Goal: Task Accomplishment & Management: Manage account settings

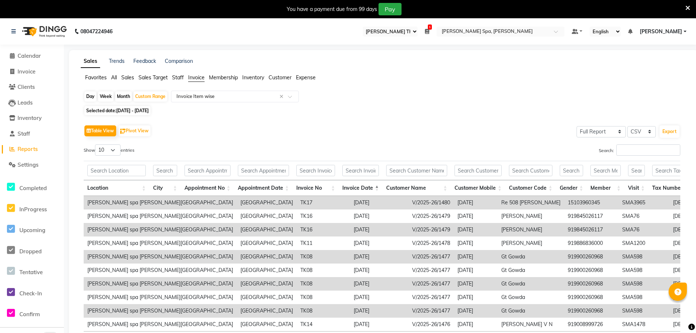
select select "100"
select select "full_report"
select select "csv"
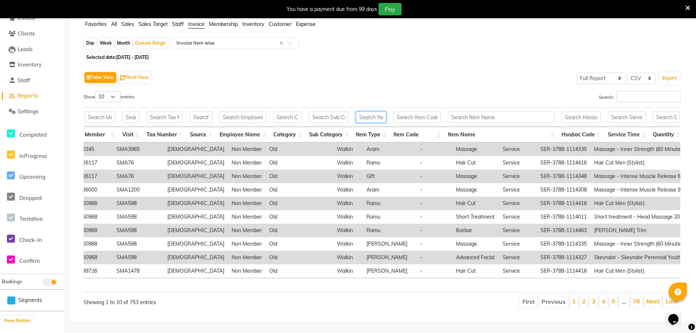
click at [372, 111] on input "text" at bounding box center [371, 116] width 30 height 11
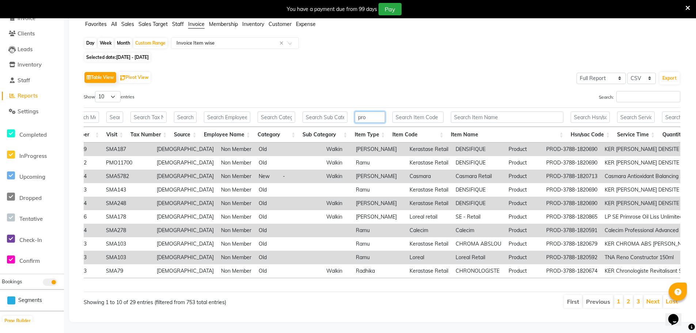
type input "pro"
click at [515, 111] on input "text" at bounding box center [507, 116] width 113 height 11
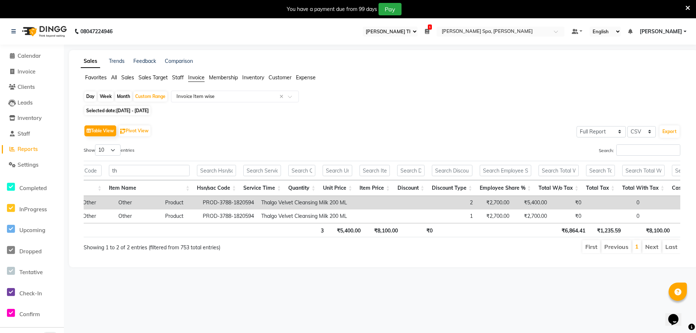
click at [27, 152] on span "Reports" at bounding box center [28, 148] width 20 height 7
click at [30, 149] on span "Reports" at bounding box center [28, 148] width 20 height 7
click at [147, 172] on input "th" at bounding box center [149, 170] width 81 height 11
type input "t"
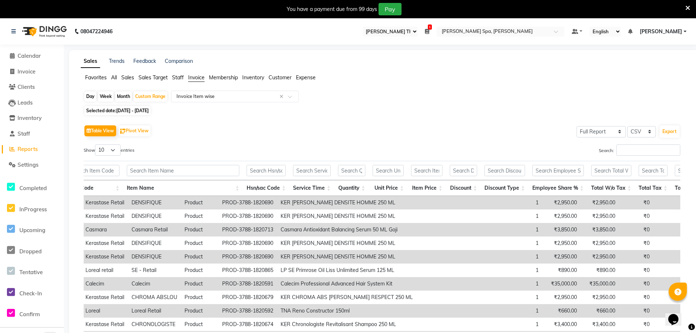
click at [124, 78] on span "Sales" at bounding box center [127, 77] width 13 height 7
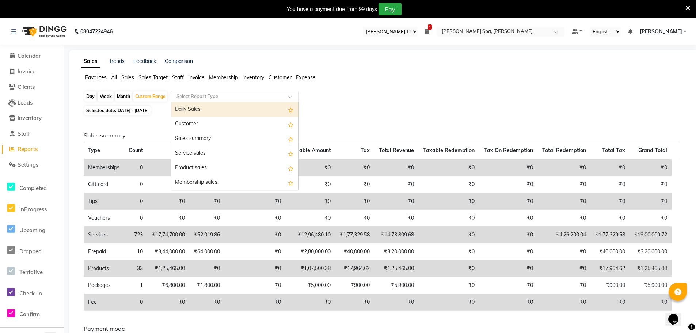
click at [217, 94] on input "text" at bounding box center [227, 96] width 105 height 7
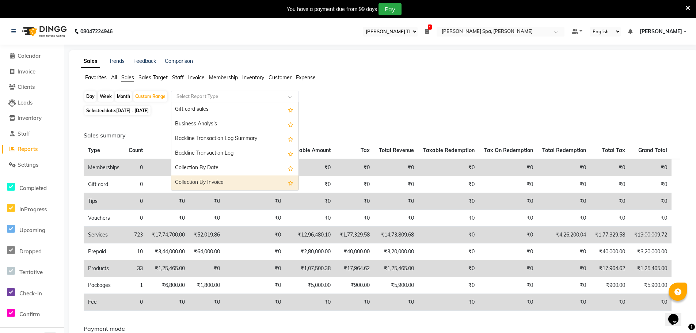
click at [114, 76] on span "All" at bounding box center [114, 77] width 6 height 7
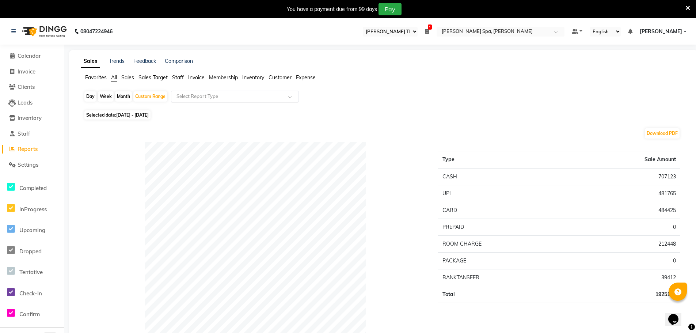
click at [223, 94] on input "text" at bounding box center [227, 96] width 105 height 7
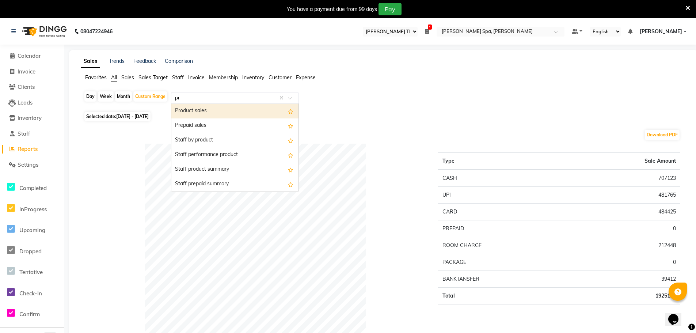
type input "pre"
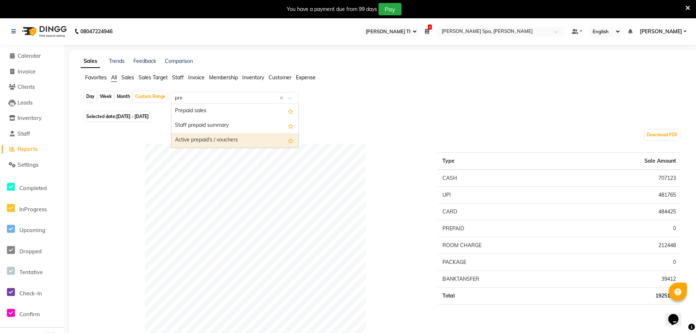
click at [206, 142] on div "Active prepaid's / vouchers" at bounding box center [234, 140] width 127 height 15
select select "full_report"
select select "csv"
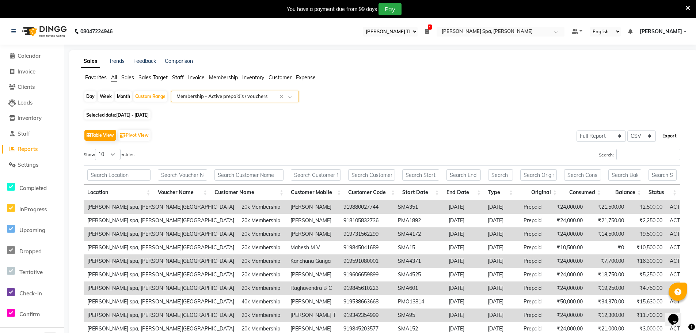
click at [667, 136] on button "Export" at bounding box center [669, 136] width 20 height 12
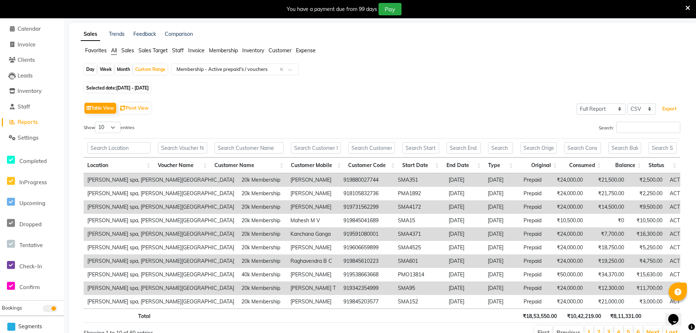
scroll to position [27, 0]
click at [677, 108] on button "Export" at bounding box center [669, 109] width 20 height 12
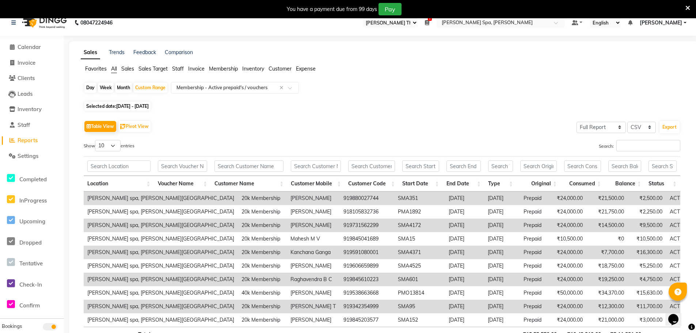
scroll to position [0, 0]
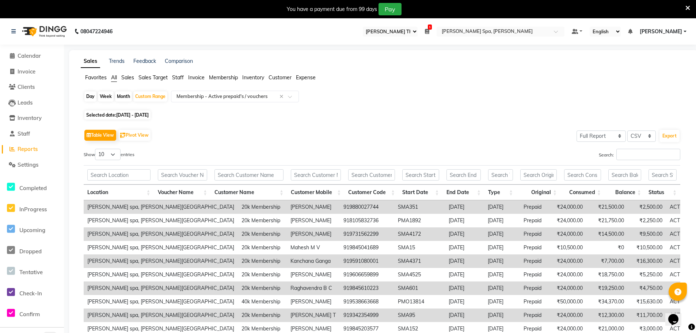
click at [180, 75] on span "Staff" at bounding box center [178, 77] width 12 height 7
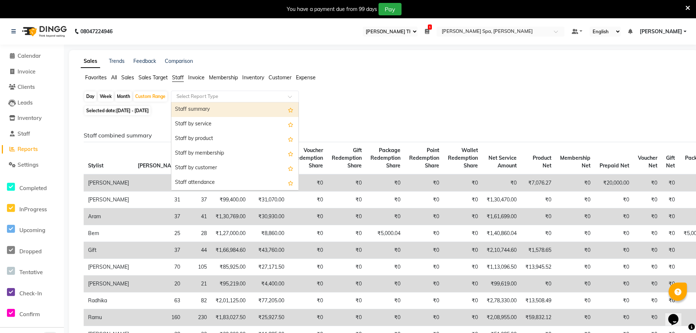
click at [186, 100] on input "text" at bounding box center [227, 96] width 105 height 7
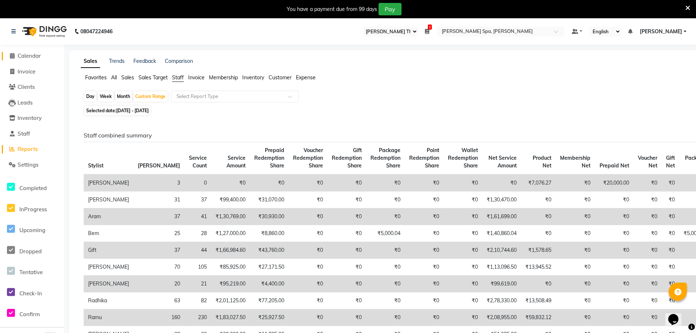
click at [20, 53] on span "Calendar" at bounding box center [29, 55] width 23 height 7
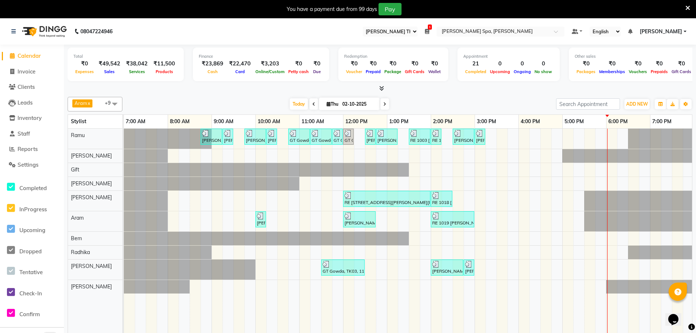
click at [506, 134] on div "[PERSON_NAME], TK01, 08:45 AM-09:15 AM, Hair Cut Men (Stylist) [PERSON_NAME], T…" at bounding box center [496, 236] width 745 height 215
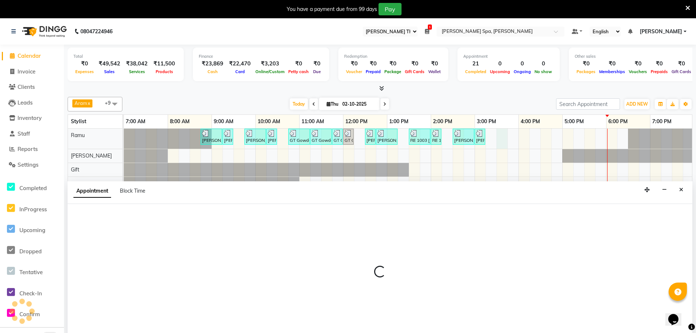
scroll to position [18, 0]
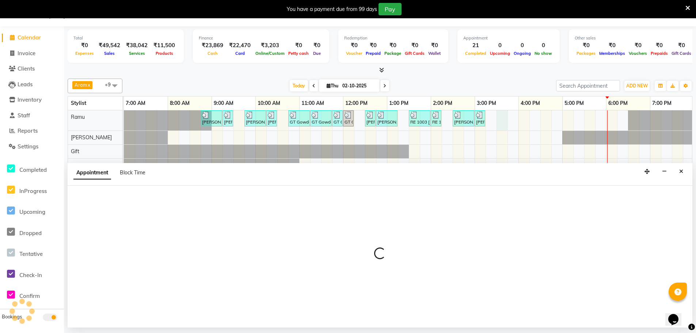
select select "84952"
select select "930"
select select "tentative"
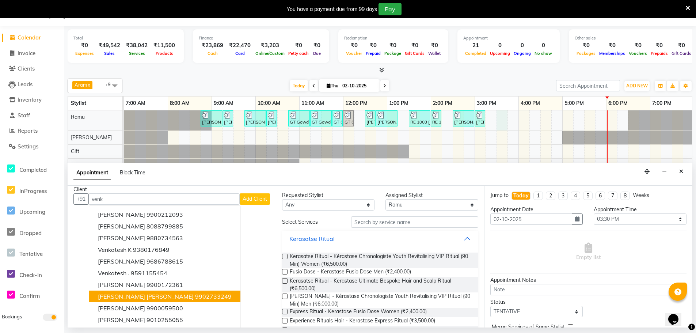
scroll to position [7, 0]
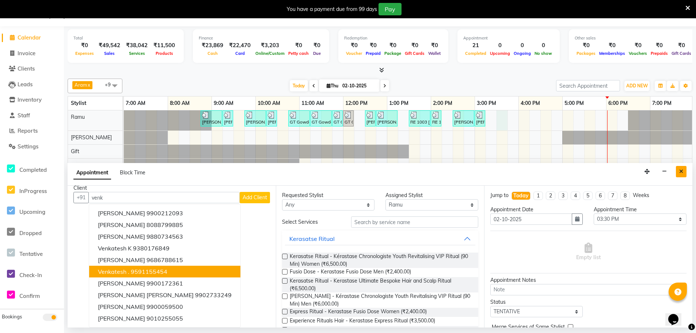
type input "venk"
click at [682, 170] on icon "Close" at bounding box center [681, 171] width 4 height 5
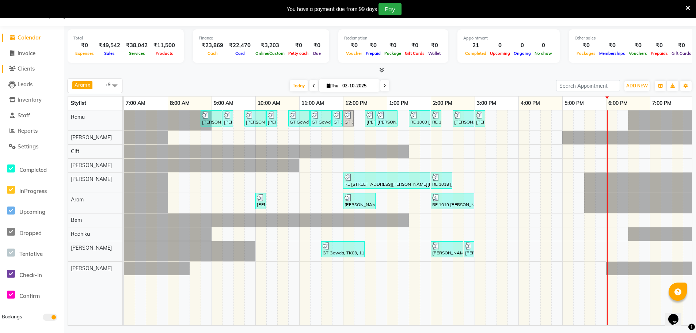
click at [33, 67] on span "Clients" at bounding box center [26, 68] width 17 height 7
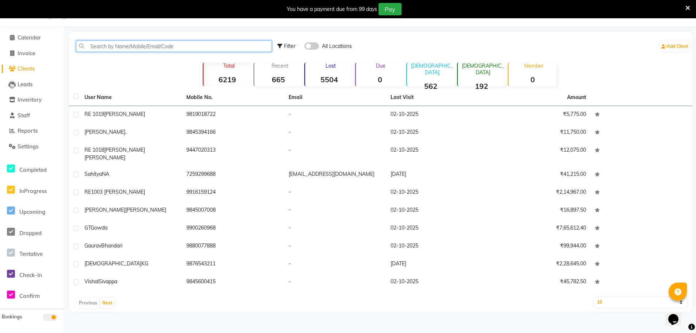
click at [123, 48] on input "text" at bounding box center [174, 46] width 196 height 11
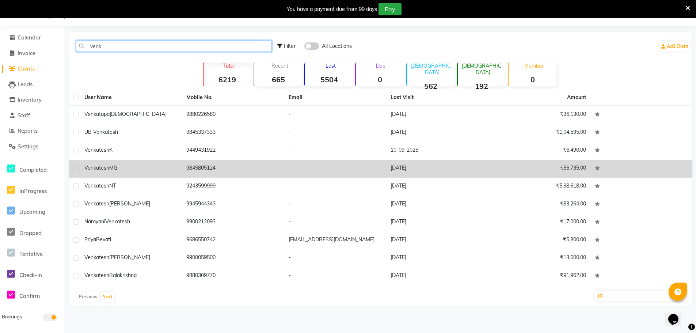
type input "venk"
click at [138, 173] on td "Venkatesh MG" at bounding box center [131, 169] width 102 height 18
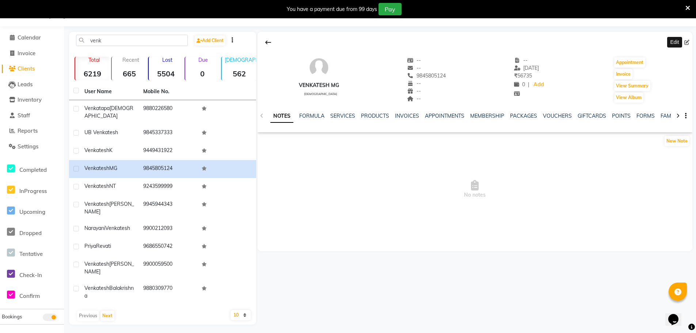
click at [685, 41] on icon at bounding box center [686, 42] width 5 height 5
select select "[DEMOGRAPHIC_DATA]"
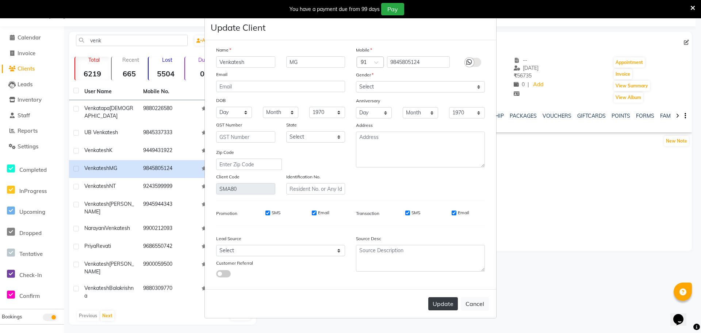
click at [447, 306] on button "Update" at bounding box center [443, 303] width 30 height 13
select select
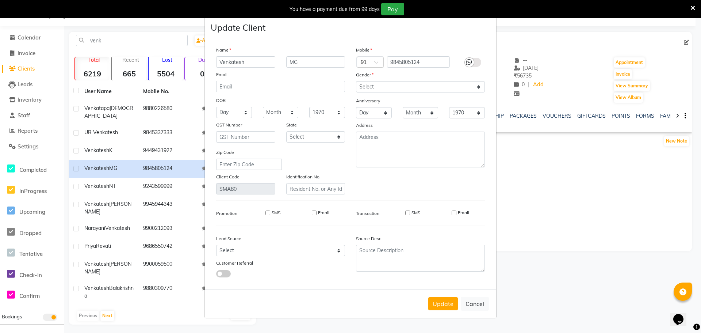
select select
checkbox input "false"
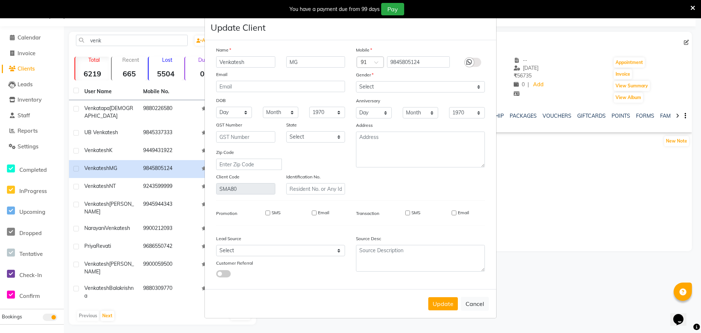
checkbox input "false"
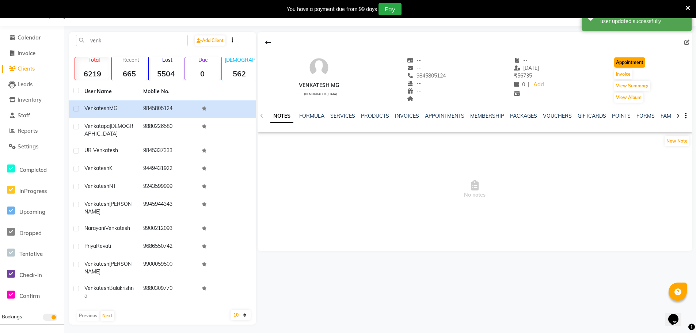
click at [629, 64] on button "Appointment" at bounding box center [629, 62] width 31 height 10
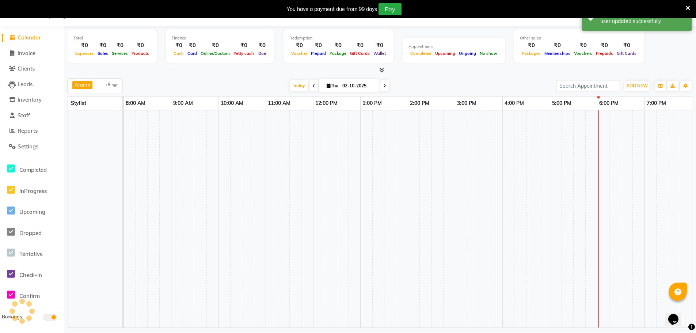
select select "480"
select select "tentative"
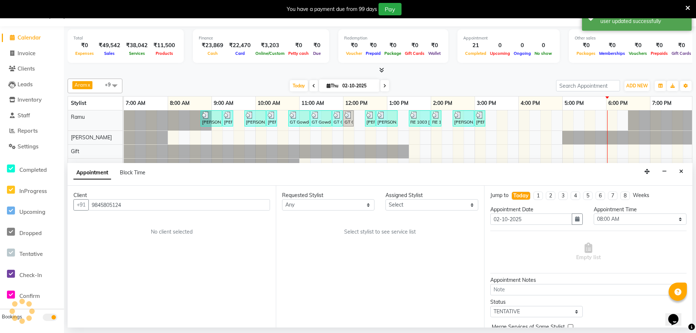
scroll to position [0, 177]
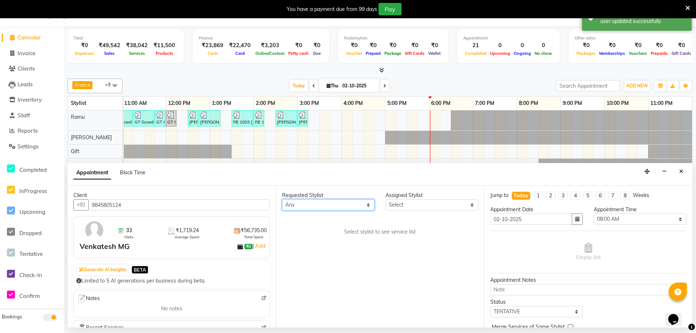
click at [337, 203] on select "Any [PERSON_NAME] Bem Gift [PERSON_NAME] Radhika [PERSON_NAME] [PERSON_NAME] Spa" at bounding box center [328, 204] width 92 height 11
select select "84952"
click at [282, 199] on select "Any [PERSON_NAME] Bem Gift [PERSON_NAME] Radhika [PERSON_NAME] [PERSON_NAME] Spa" at bounding box center [328, 204] width 92 height 11
select select "84952"
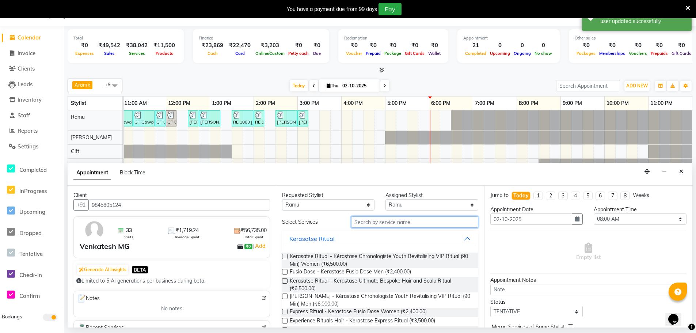
click at [398, 222] on input "text" at bounding box center [414, 221] width 127 height 11
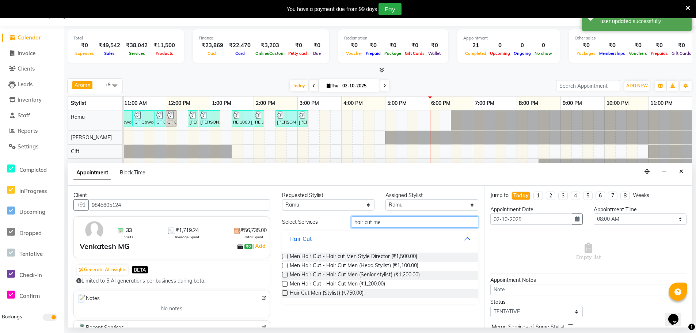
type input "hair cut me"
click at [283, 292] on label at bounding box center [284, 292] width 5 height 5
click at [283, 292] on input "checkbox" at bounding box center [284, 293] width 5 height 5
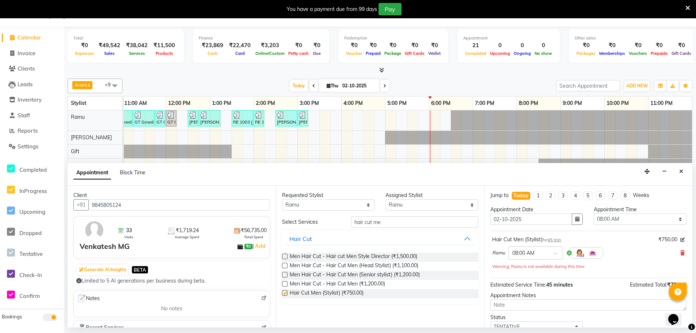
checkbox input "false"
click at [537, 253] on input "text" at bounding box center [528, 252] width 32 height 8
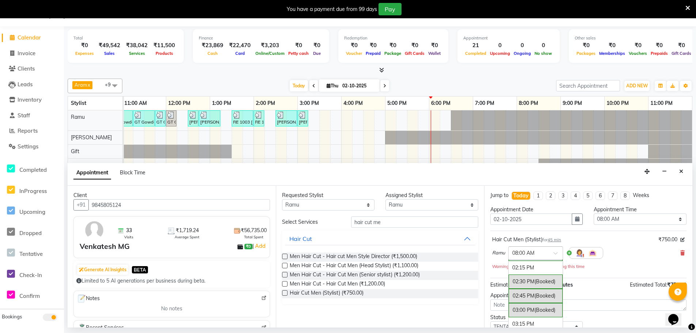
scroll to position [402, 0]
click at [524, 311] on div "04:00 PM" at bounding box center [535, 313] width 54 height 14
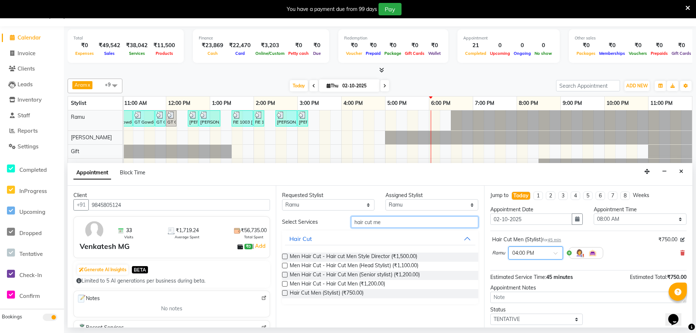
click at [394, 222] on input "hair cut me" at bounding box center [414, 221] width 127 height 11
type input "h"
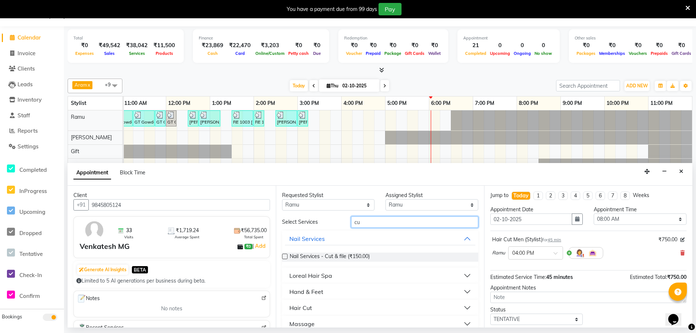
type input "c"
type input "t"
type input "cut"
click at [283, 255] on label at bounding box center [284, 255] width 5 height 5
click at [283, 255] on input "checkbox" at bounding box center [284, 257] width 5 height 5
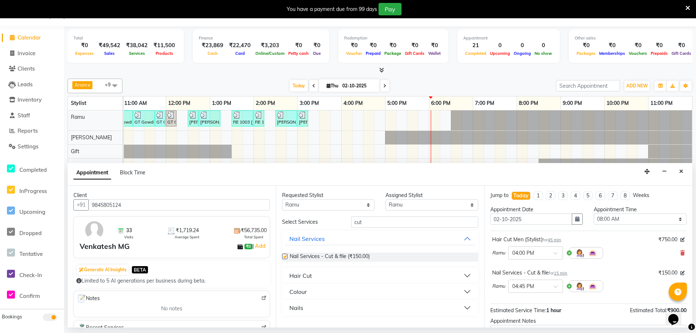
checkbox input "false"
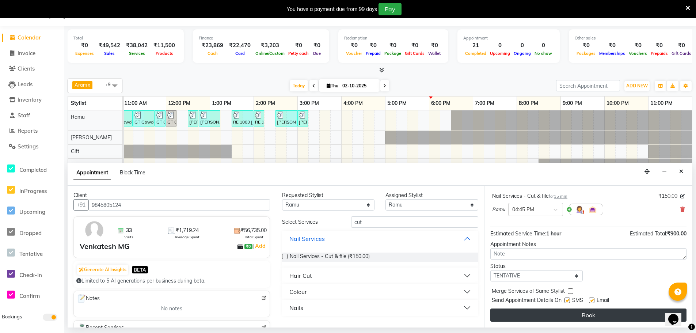
click at [550, 316] on button "Book" at bounding box center [588, 314] width 196 height 13
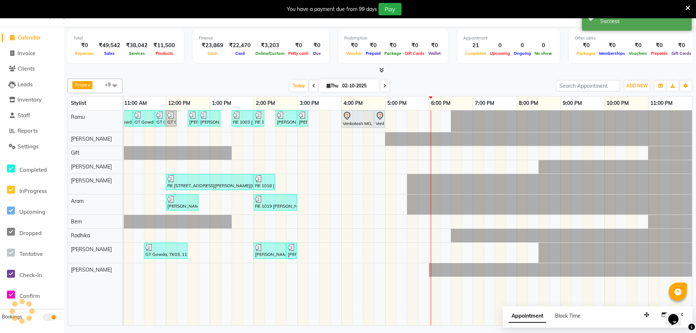
scroll to position [0, 0]
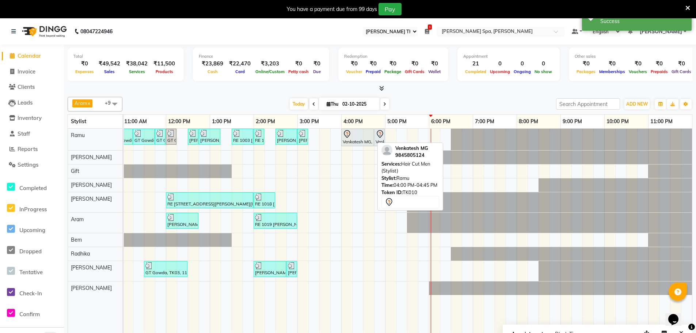
click at [361, 139] on div "Venkatesh MG, TK10, 04:00 PM-04:45 PM, Hair Cut Men (Stylist)" at bounding box center [357, 137] width 31 height 15
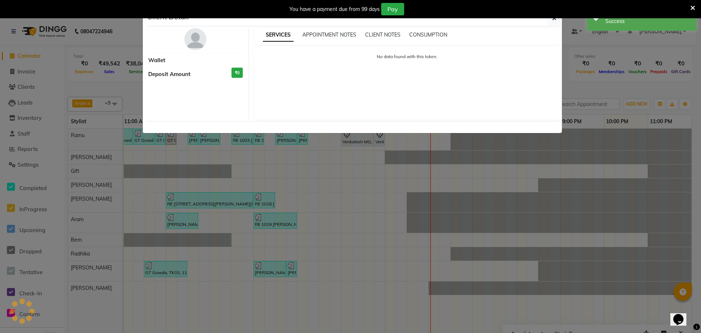
select select "7"
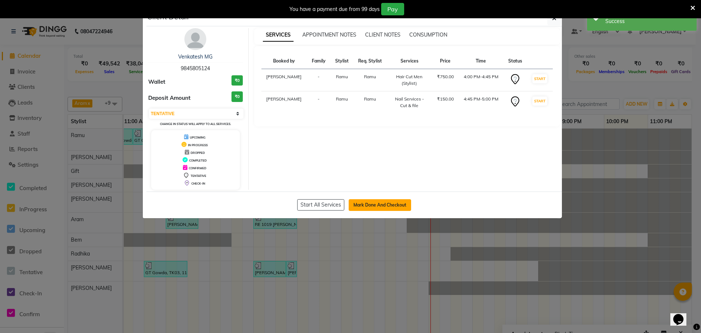
click at [383, 202] on button "Mark Done And Checkout" at bounding box center [380, 205] width 62 height 12
select select "service"
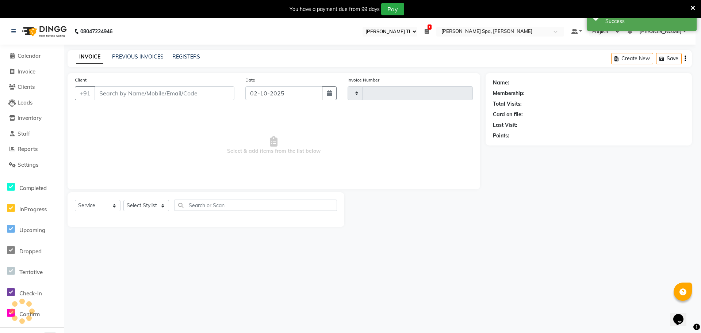
type input "1874"
select select "3"
select select "8545"
type input "9845805124"
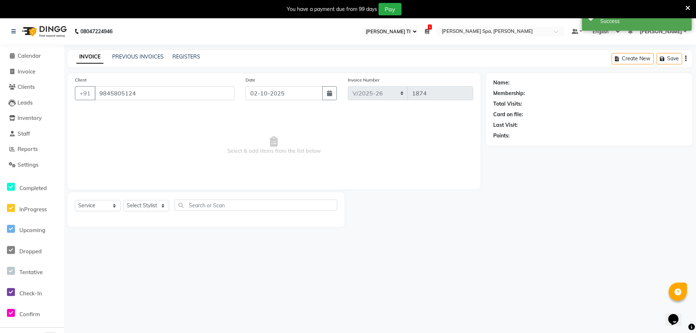
select select "84952"
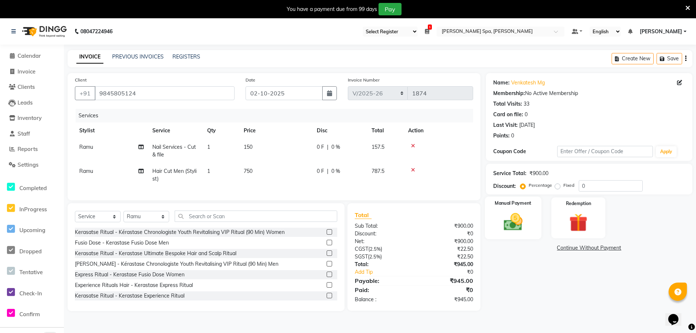
click at [517, 207] on div "Manual Payment" at bounding box center [513, 218] width 57 height 43
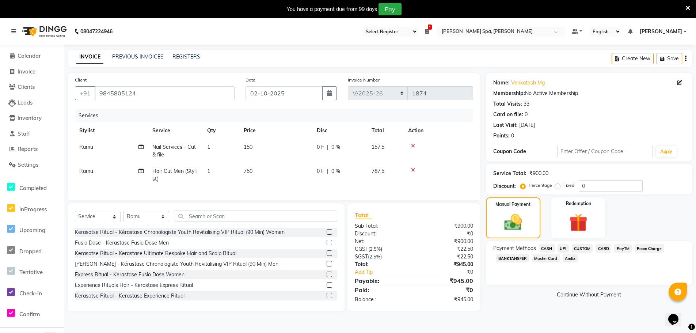
click at [561, 247] on span "UPI" at bounding box center [562, 248] width 11 height 8
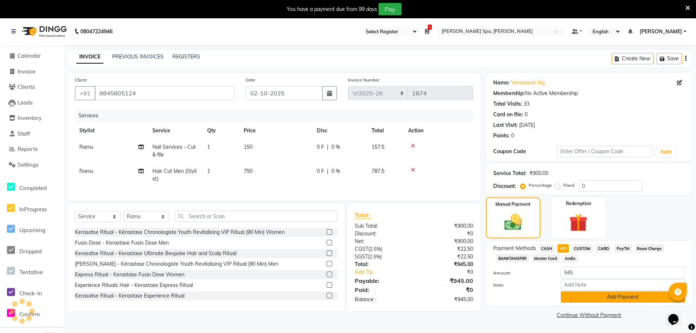
click at [578, 298] on button "Add Payment" at bounding box center [623, 296] width 124 height 11
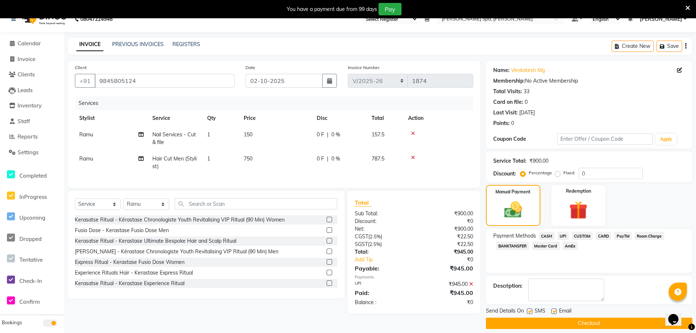
scroll to position [19, 0]
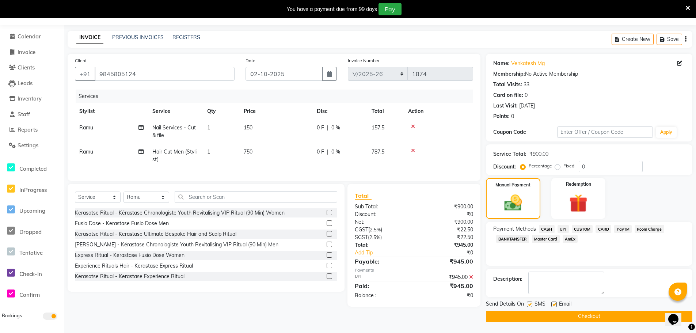
click at [415, 150] on icon at bounding box center [413, 150] width 4 height 5
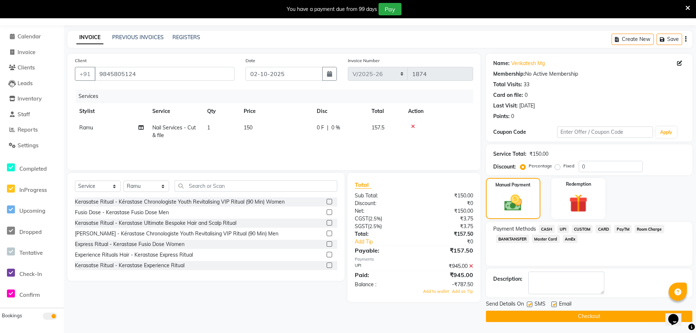
click at [472, 267] on icon at bounding box center [471, 265] width 4 height 5
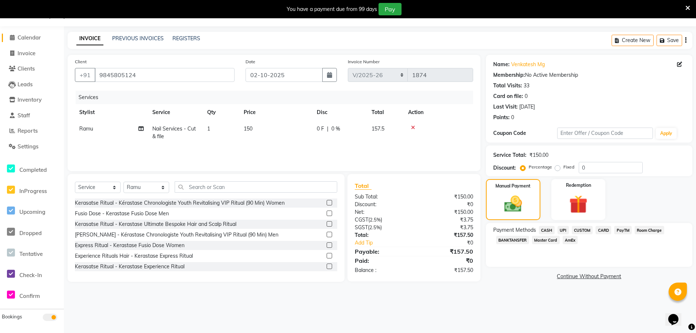
click at [35, 37] on span "Calendar" at bounding box center [29, 37] width 23 height 7
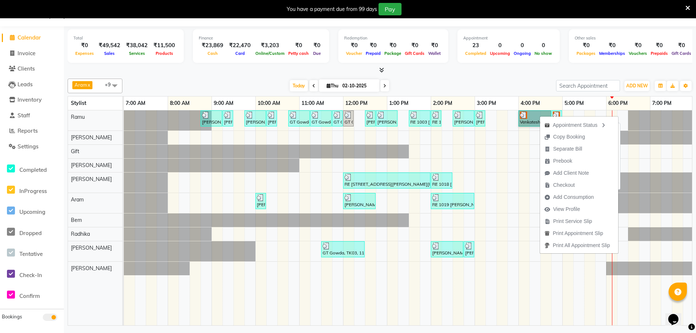
click at [528, 117] on link "Venkatesh MG, TK10, 04:00 PM-04:45 PM, Hair Cut Men (Stylist)" at bounding box center [534, 118] width 33 height 16
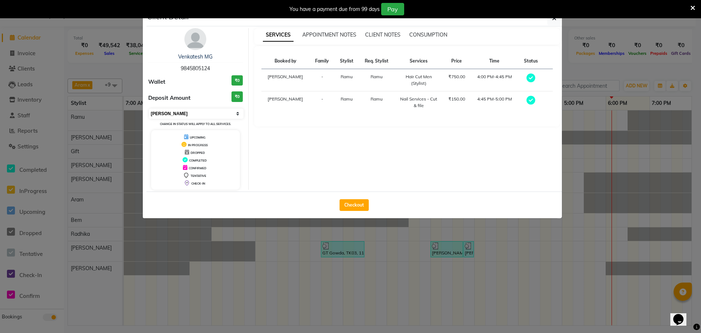
click at [207, 114] on select "Select MARK DONE UPCOMING" at bounding box center [196, 113] width 95 height 10
select select "5"
click at [149, 108] on select "Select MARK DONE UPCOMING" at bounding box center [196, 113] width 95 height 10
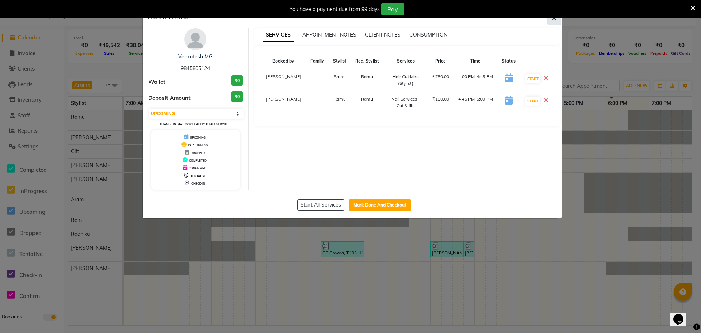
click at [553, 20] on icon "button" at bounding box center [554, 18] width 4 height 6
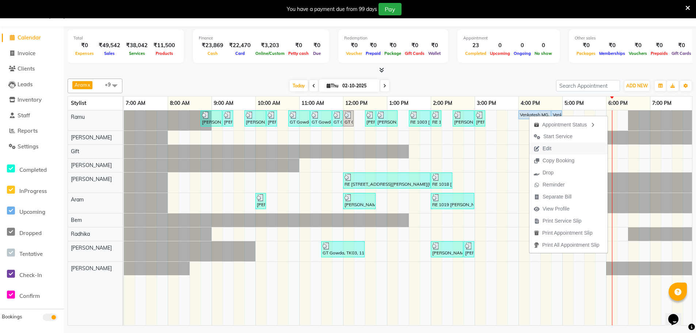
click at [554, 149] on span "Edit" at bounding box center [542, 148] width 26 height 12
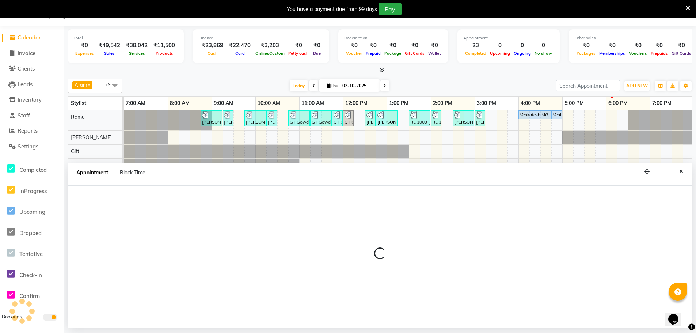
select select "960"
select select "upcoming"
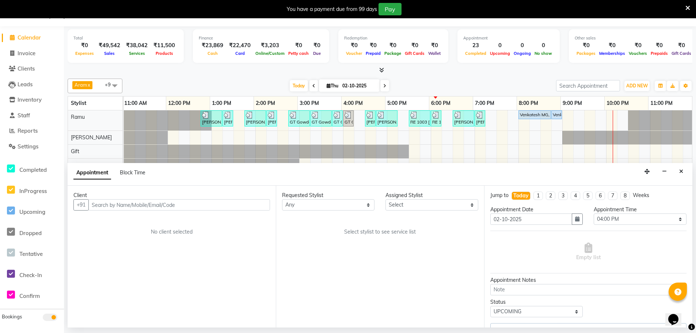
scroll to position [0, 177]
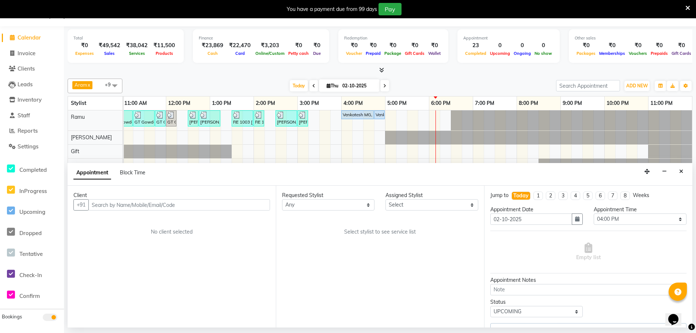
select select "84952"
select select "4302"
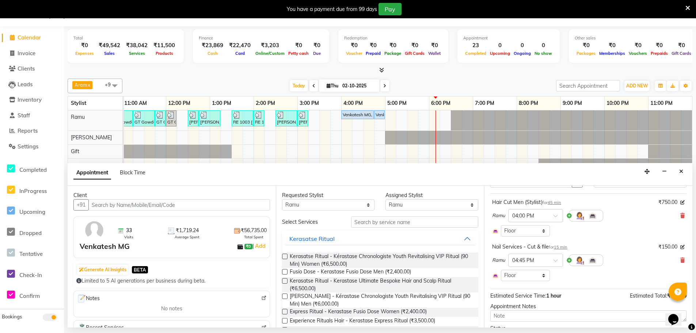
scroll to position [73, 0]
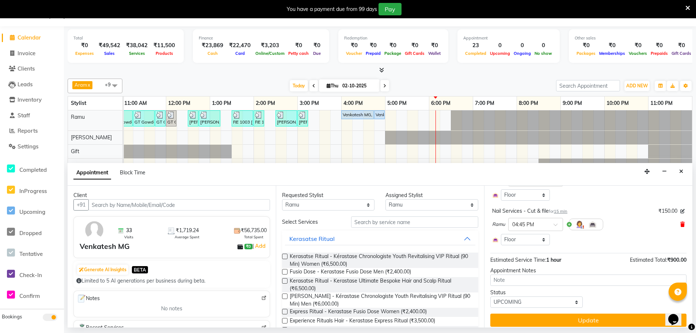
click at [680, 224] on icon at bounding box center [682, 224] width 4 height 5
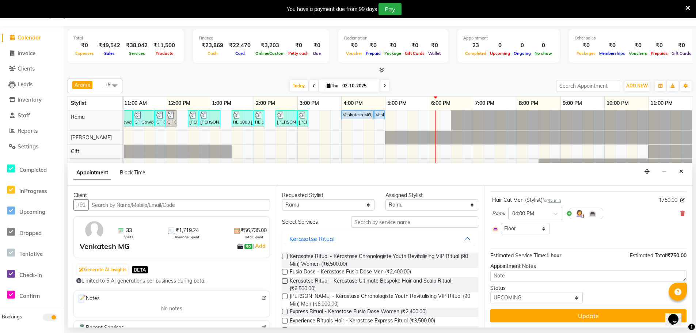
scroll to position [40, 0]
click at [683, 172] on button "Close" at bounding box center [681, 171] width 11 height 11
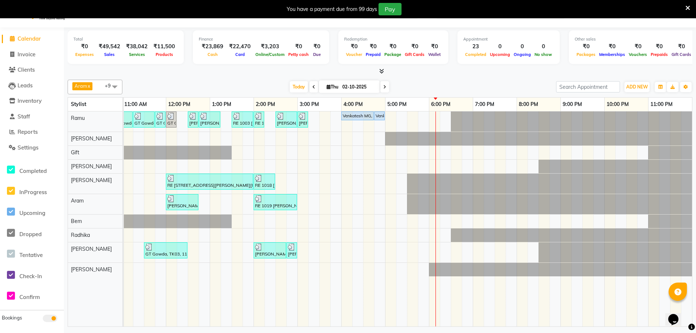
scroll to position [0, 0]
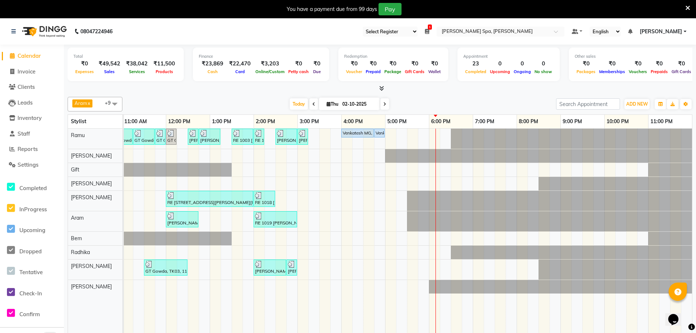
click at [429, 31] on icon at bounding box center [427, 31] width 4 height 5
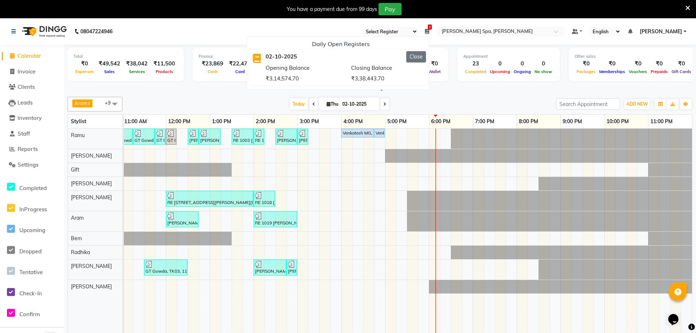
click at [426, 58] on button "Close" at bounding box center [416, 56] width 20 height 11
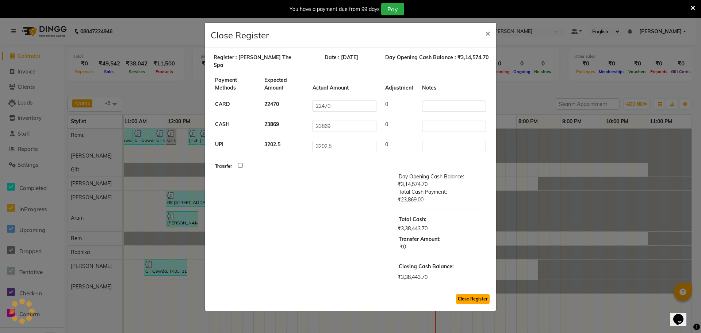
click at [472, 295] on button "Close Register" at bounding box center [473, 299] width 34 height 10
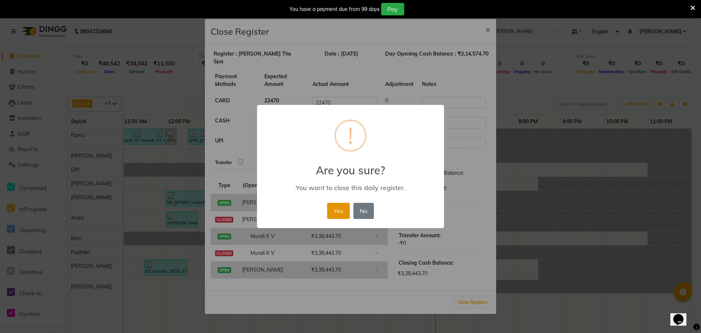
click at [329, 212] on button "Yes" at bounding box center [338, 211] width 22 height 16
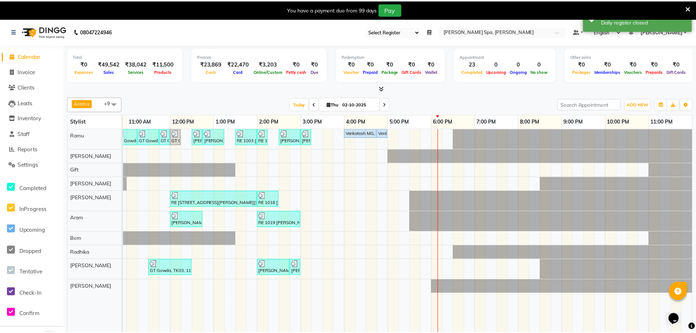
scroll to position [0, 172]
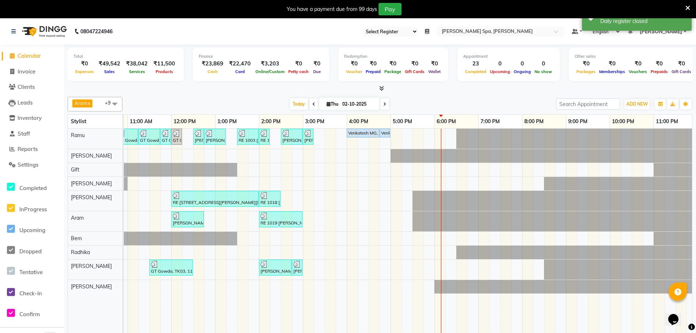
click at [674, 33] on span "[PERSON_NAME]" at bounding box center [661, 32] width 42 height 8
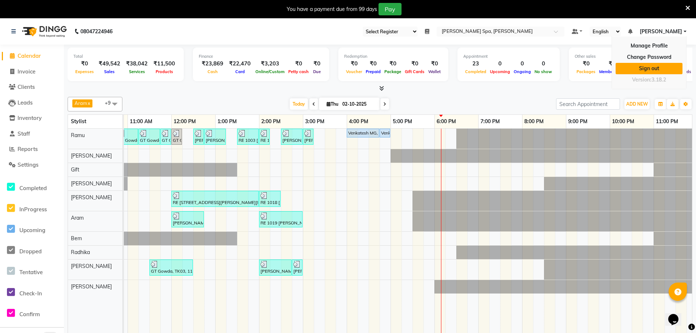
click at [645, 69] on link "Sign out" at bounding box center [648, 68] width 67 height 11
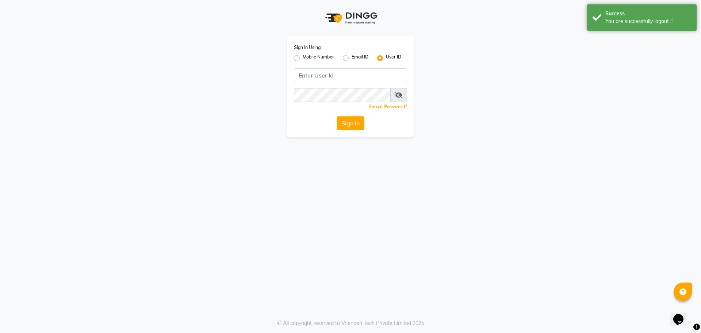
click at [303, 60] on label "Mobile Number" at bounding box center [318, 58] width 31 height 9
click at [303, 58] on input "Mobile Number" at bounding box center [305, 56] width 5 height 5
radio input "true"
radio input "false"
click at [332, 75] on input "Username" at bounding box center [363, 75] width 89 height 14
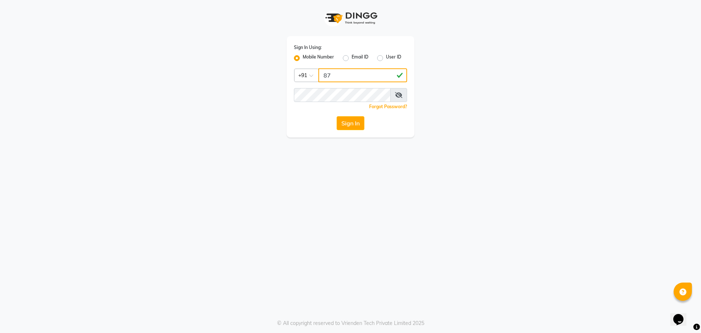
type input "8"
type input "9980493624"
click at [352, 124] on button "Sign In" at bounding box center [351, 123] width 28 height 14
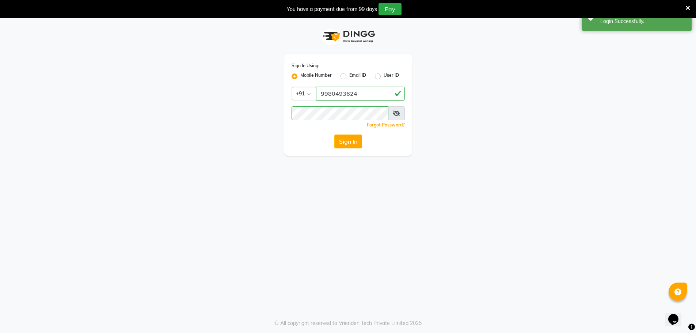
select select "100"
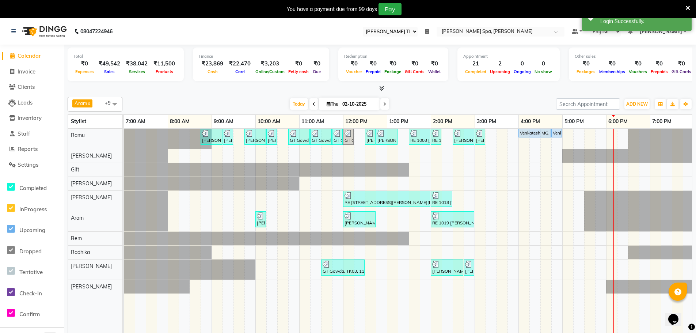
click at [417, 29] on select "Select Register [PERSON_NAME] The Spa" at bounding box center [390, 32] width 55 height 10
click at [429, 32] on icon at bounding box center [427, 31] width 4 height 5
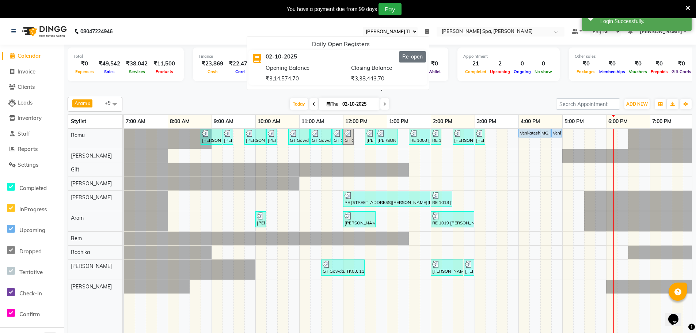
click at [426, 57] on button "Re-open" at bounding box center [412, 56] width 27 height 11
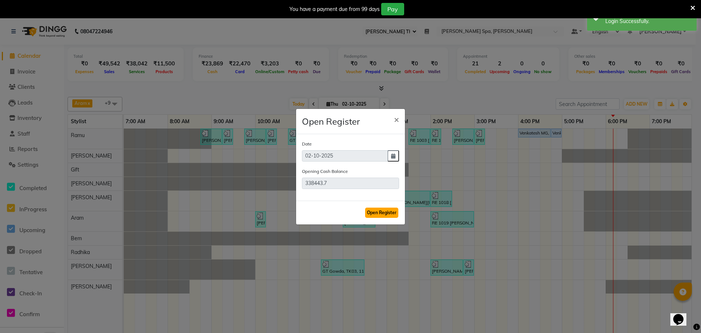
click at [377, 213] on button "Open Register" at bounding box center [381, 212] width 33 height 10
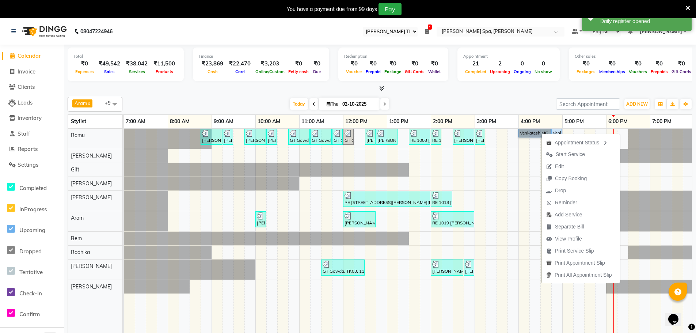
click at [497, 132] on div "[PERSON_NAME], TK01, 08:45 AM-09:15 AM, Hair Cut Men (Stylist) [PERSON_NAME], T…" at bounding box center [496, 236] width 745 height 215
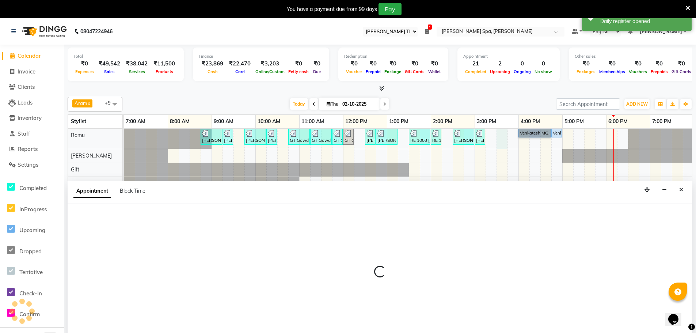
scroll to position [18, 0]
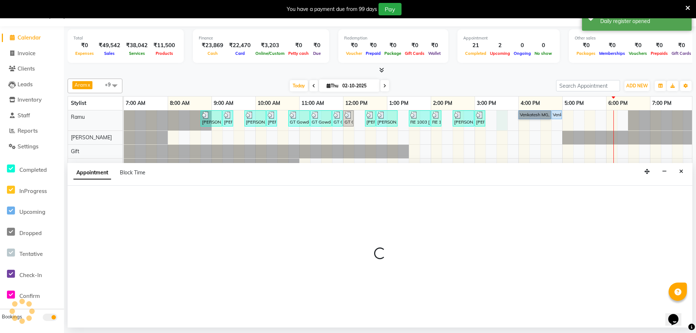
select select "84952"
select select "tentative"
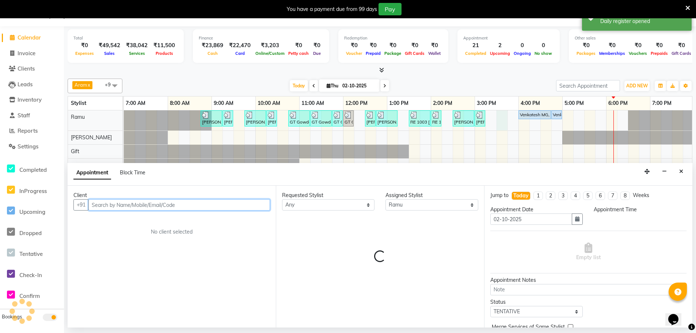
select select "930"
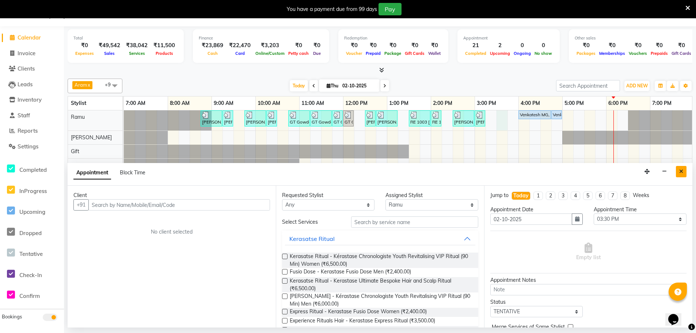
click at [682, 172] on icon "Close" at bounding box center [681, 171] width 4 height 5
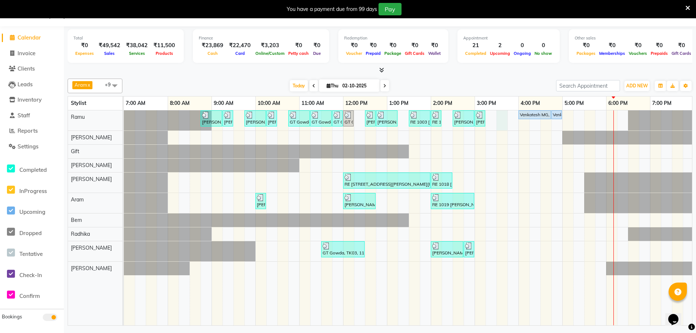
click at [499, 114] on div "[PERSON_NAME], TK01, 08:45 AM-09:15 AM, Hair Cut Men (Stylist) [PERSON_NAME], T…" at bounding box center [496, 217] width 745 height 215
select select "84952"
select select "930"
select select "tentative"
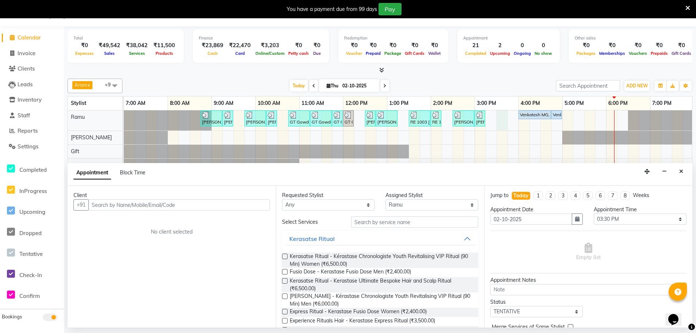
click at [172, 204] on input "text" at bounding box center [179, 204] width 182 height 11
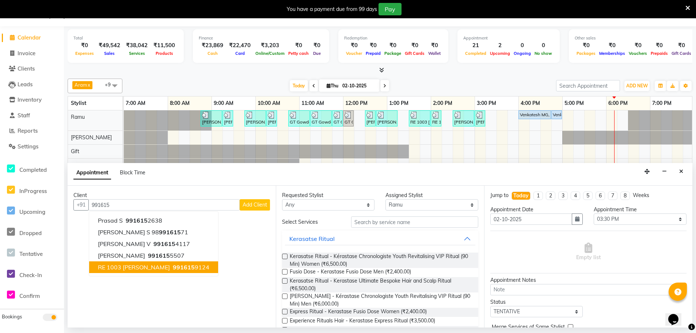
click at [182, 267] on ngb-highlight "991615 9124" at bounding box center [190, 266] width 38 height 7
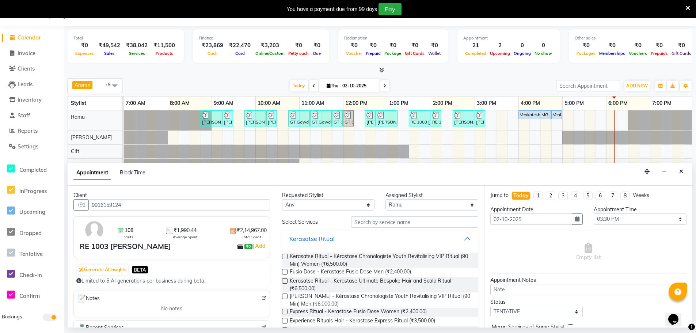
type input "9916159124"
click at [343, 205] on select "Any [PERSON_NAME] Bem Gift [PERSON_NAME] Radhika [PERSON_NAME] [PERSON_NAME] Spa" at bounding box center [328, 204] width 92 height 11
select select "84952"
click at [282, 199] on select "Any [PERSON_NAME] Bem Gift [PERSON_NAME] Radhika [PERSON_NAME] [PERSON_NAME] Spa" at bounding box center [328, 204] width 92 height 11
click at [389, 221] on input "text" at bounding box center [414, 221] width 127 height 11
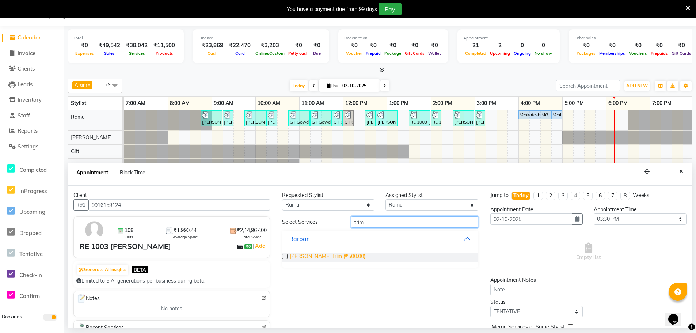
type input "trim"
click at [358, 257] on span "[PERSON_NAME] Trim (₹500.00)" at bounding box center [328, 256] width 76 height 9
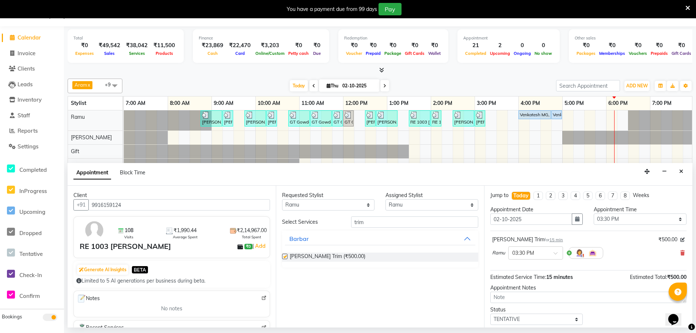
checkbox input "false"
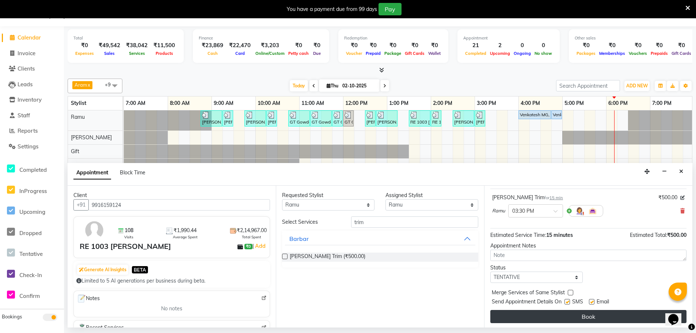
scroll to position [43, 0]
click at [557, 313] on button "Book" at bounding box center [588, 314] width 196 height 13
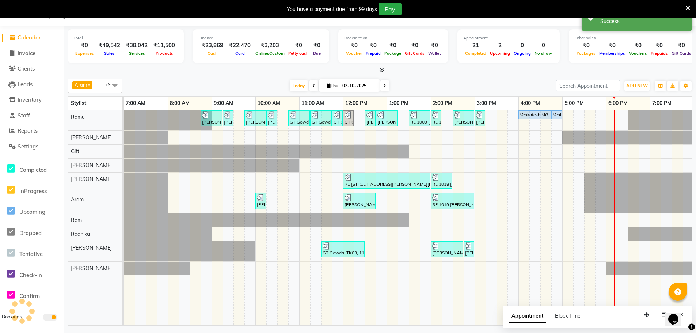
scroll to position [0, 0]
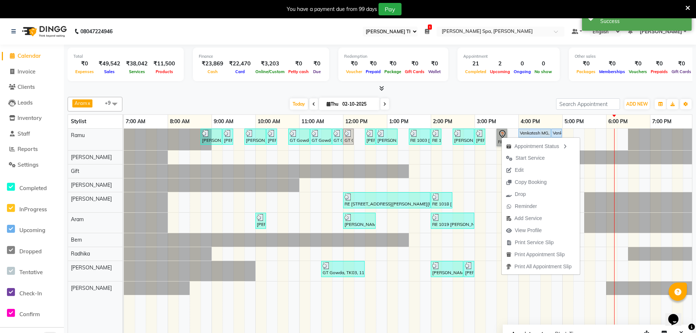
click at [500, 136] on link "RE 1003 [PERSON_NAME], TK11, 03:30 PM-03:45 PM, [PERSON_NAME] Trim" at bounding box center [501, 138] width 11 height 18
select select "7"
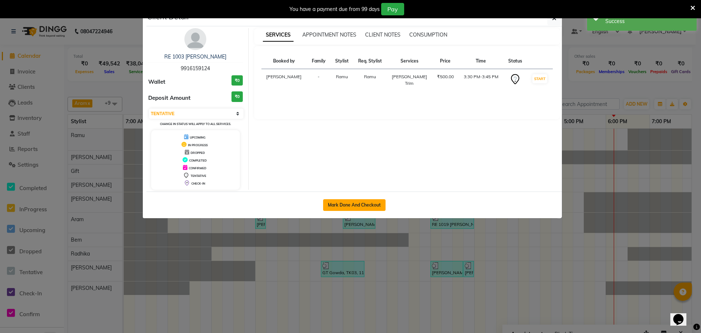
click at [352, 202] on button "Mark Done And Checkout" at bounding box center [354, 205] width 62 height 12
select select "service"
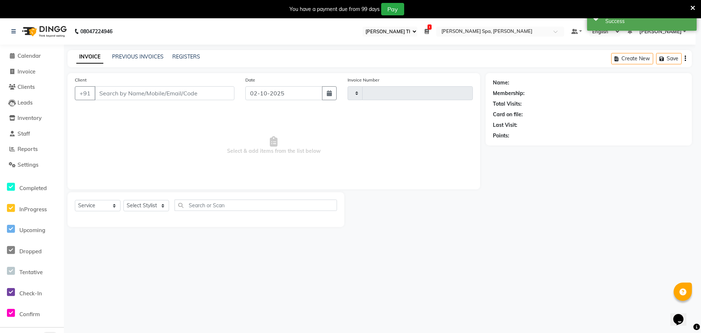
type input "1874"
select select "3"
select select "8545"
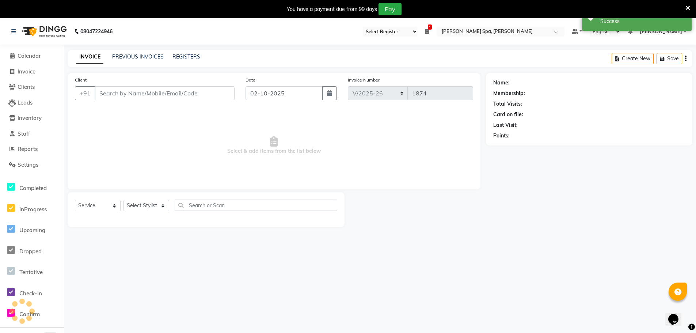
type input "9916159124"
select select "84952"
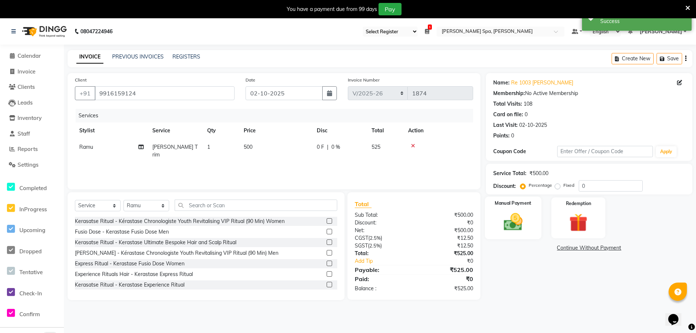
click at [525, 210] on div "Manual Payment" at bounding box center [513, 218] width 57 height 43
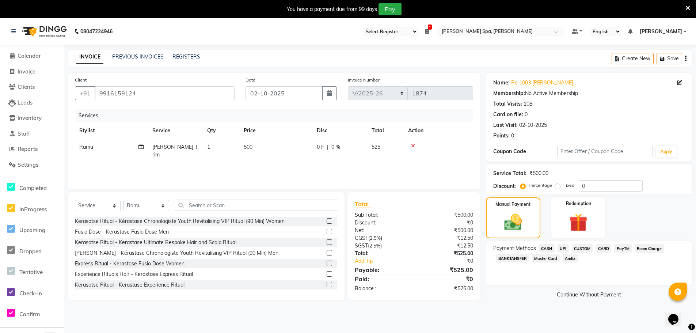
click at [564, 246] on span "UPI" at bounding box center [562, 248] width 11 height 8
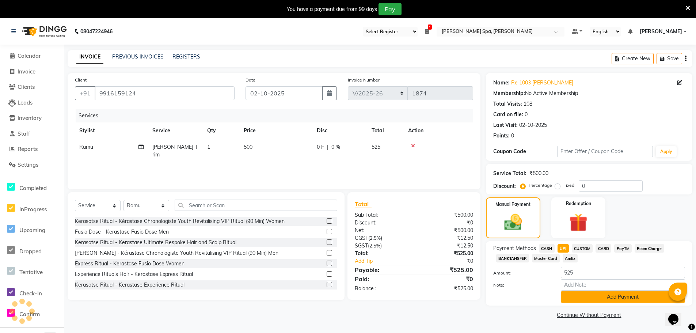
click at [576, 294] on button "Add Payment" at bounding box center [623, 296] width 124 height 11
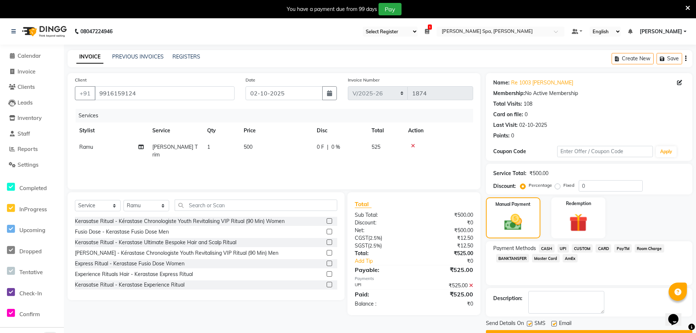
click at [555, 321] on label at bounding box center [553, 323] width 5 height 5
click at [555, 321] on input "checkbox" at bounding box center [553, 323] width 5 height 5
checkbox input "false"
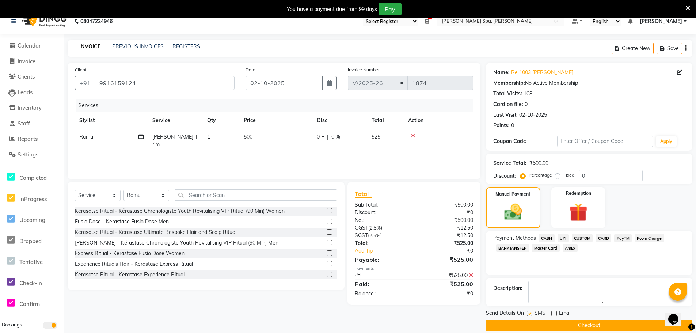
scroll to position [19, 0]
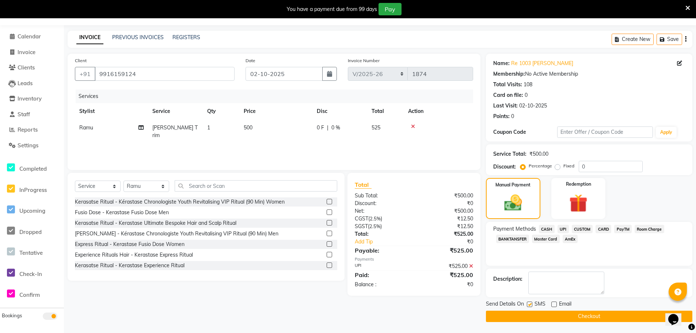
click at [561, 317] on button "Checkout" at bounding box center [589, 315] width 206 height 11
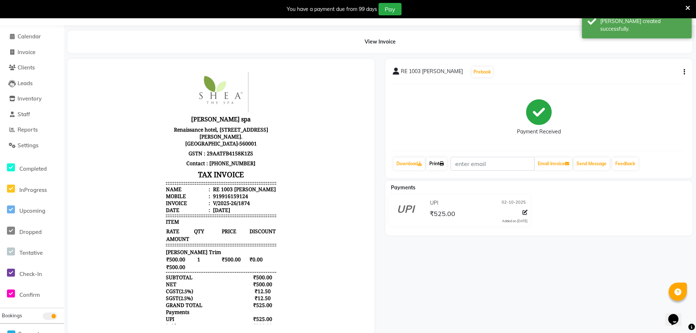
click at [435, 165] on link "Print" at bounding box center [436, 163] width 20 height 12
click at [39, 33] on span "Calendar" at bounding box center [29, 36] width 23 height 7
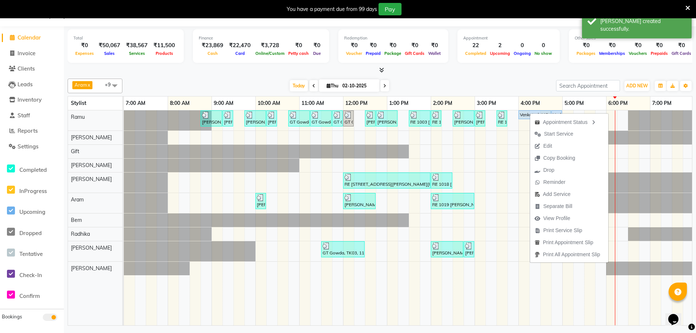
click at [546, 145] on span "Edit" at bounding box center [547, 146] width 9 height 8
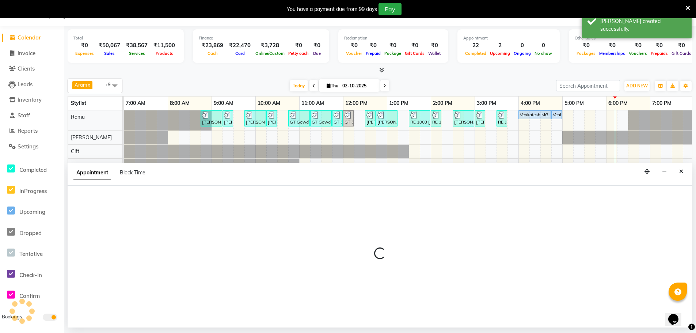
select select "960"
select select "upcoming"
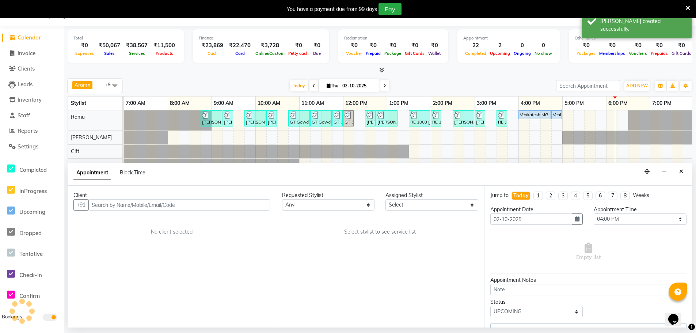
scroll to position [0, 177]
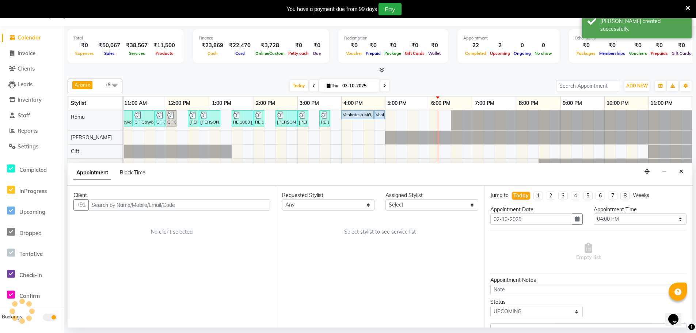
select select "84952"
select select "4302"
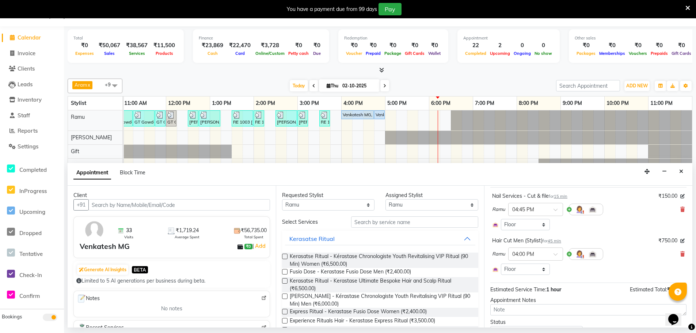
scroll to position [0, 0]
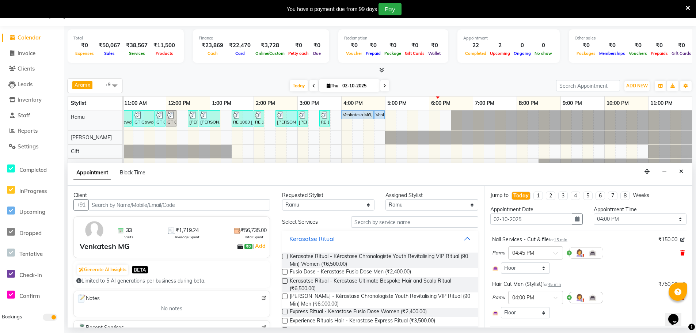
click at [680, 251] on icon at bounding box center [682, 252] width 4 height 5
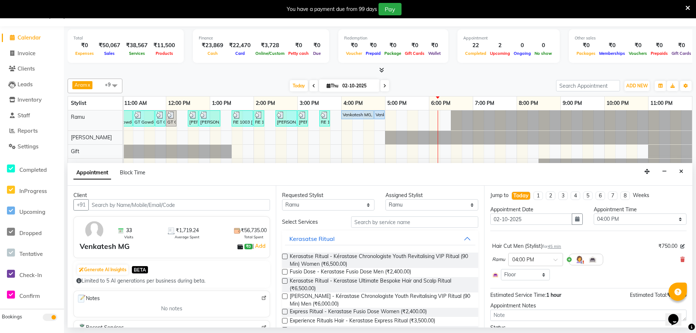
scroll to position [40, 0]
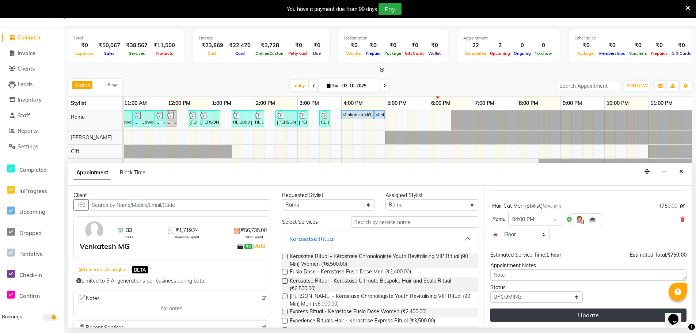
click at [571, 316] on button "Update" at bounding box center [588, 314] width 196 height 13
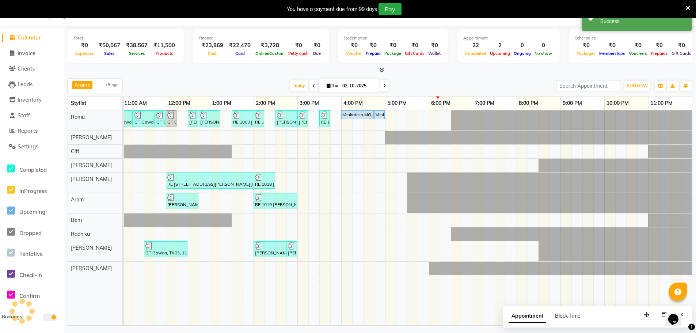
scroll to position [0, 0]
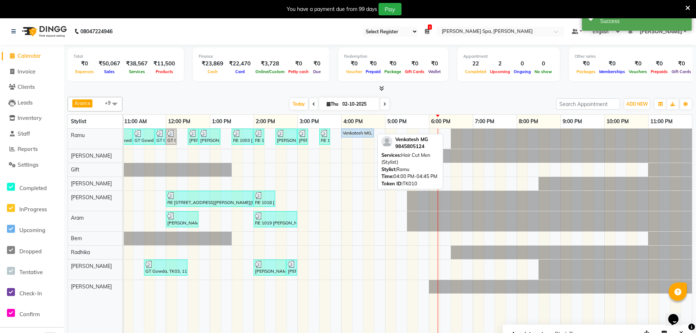
click at [364, 131] on div "Venkatesh MG, TK10, 04:00 PM-04:45 PM, Hair Cut Men (Stylist)" at bounding box center [357, 133] width 31 height 7
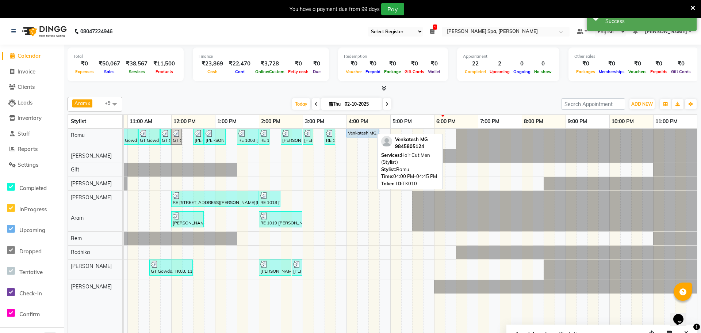
select select "5"
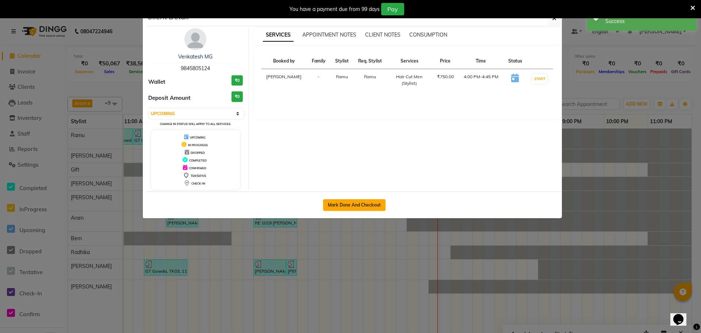
click at [356, 203] on button "Mark Done And Checkout" at bounding box center [354, 205] width 62 height 12
select select "8545"
select select "service"
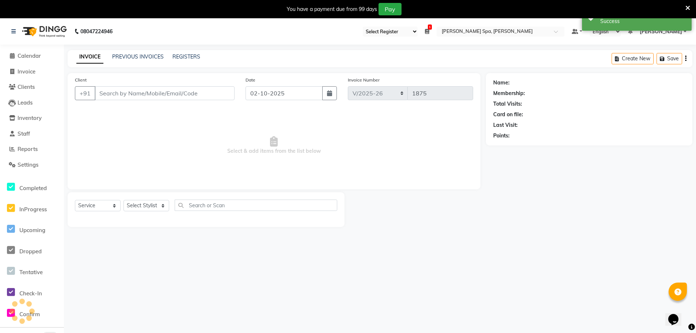
type input "9845805124"
select select "84952"
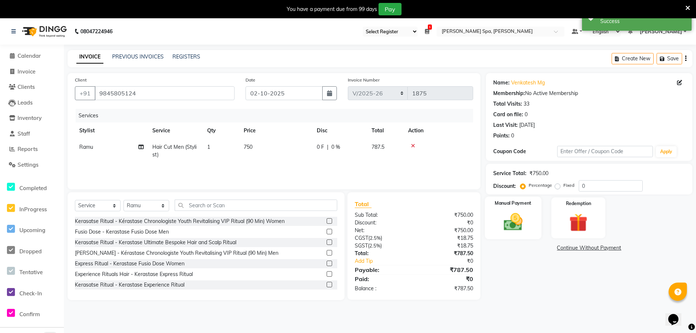
click at [514, 211] on img at bounding box center [512, 222] width 31 height 22
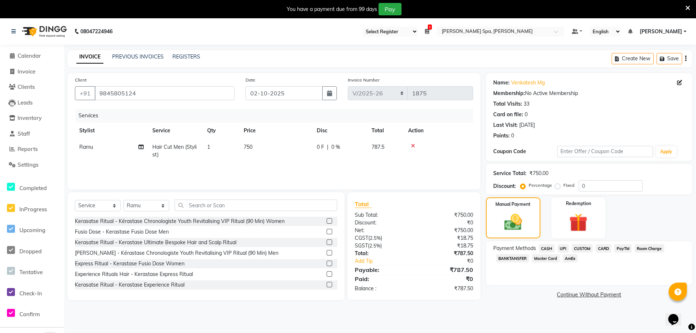
click at [565, 247] on span "UPI" at bounding box center [562, 248] width 11 height 8
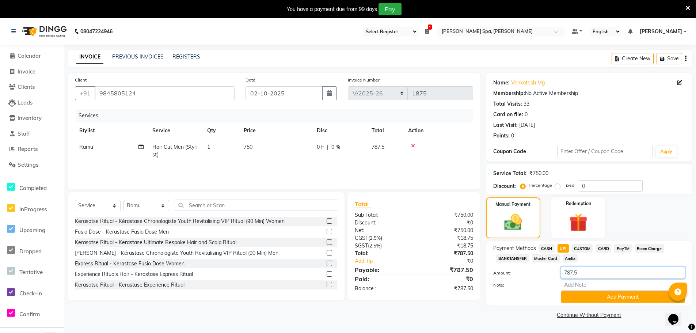
drag, startPoint x: 591, startPoint y: 271, endPoint x: 531, endPoint y: 271, distance: 59.5
click at [531, 271] on div "Amount: 787.5" at bounding box center [589, 273] width 203 height 12
type input "425"
click at [569, 298] on button "Add Payment" at bounding box center [623, 296] width 124 height 11
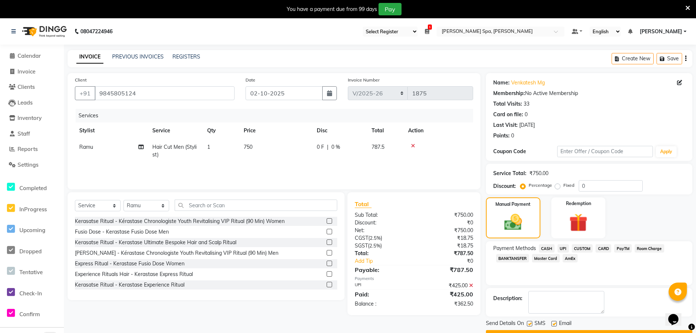
click at [548, 246] on span "CASH" at bounding box center [547, 248] width 16 height 8
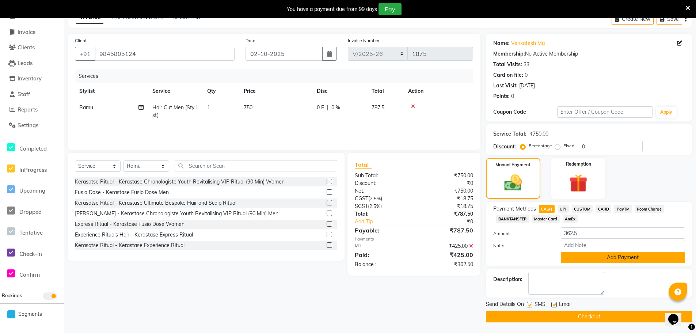
scroll to position [40, 0]
click at [576, 260] on button "Add Payment" at bounding box center [623, 256] width 124 height 11
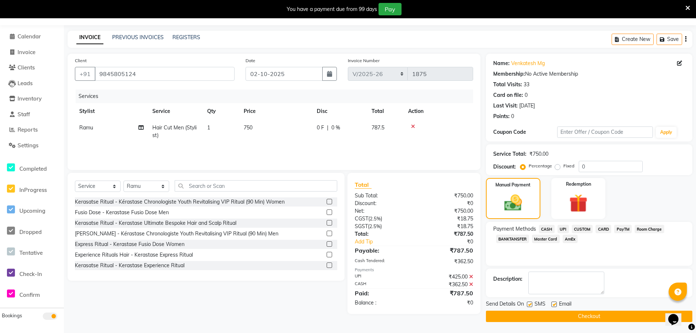
click at [562, 314] on button "Checkout" at bounding box center [589, 315] width 206 height 11
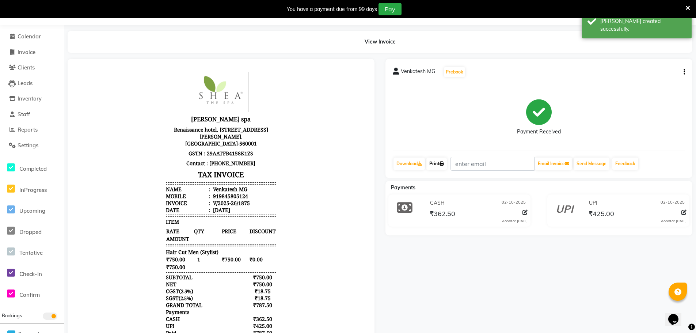
click at [443, 165] on icon at bounding box center [441, 163] width 4 height 4
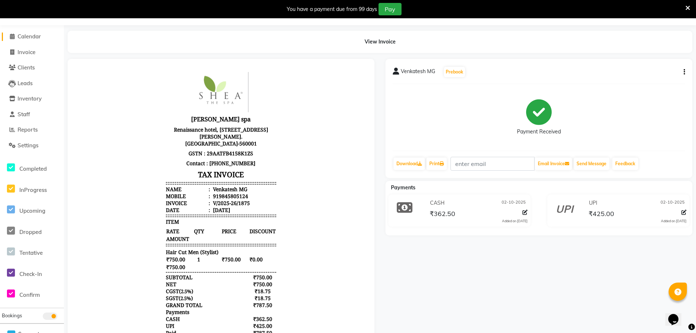
click at [32, 37] on span "Calendar" at bounding box center [29, 36] width 23 height 7
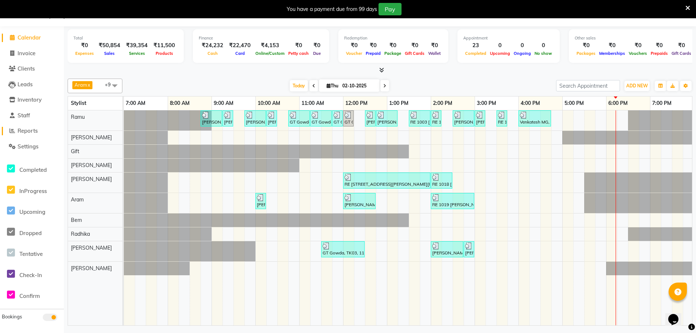
click at [33, 131] on span "Reports" at bounding box center [28, 130] width 20 height 7
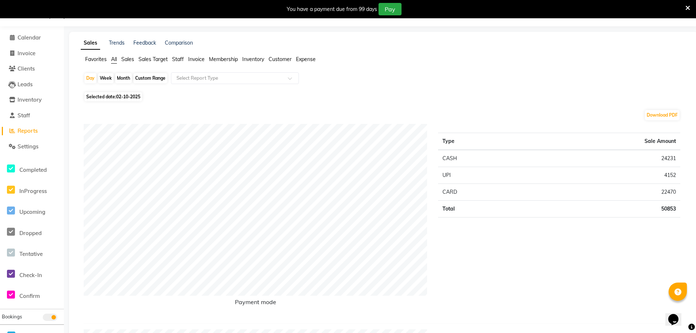
click at [132, 61] on span "Sales" at bounding box center [127, 59] width 13 height 7
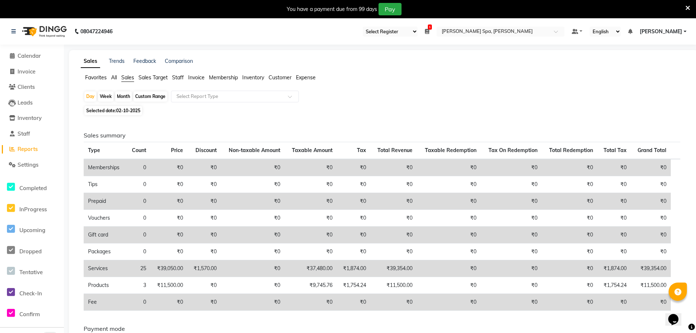
click at [284, 76] on span "Customer" at bounding box center [279, 77] width 23 height 7
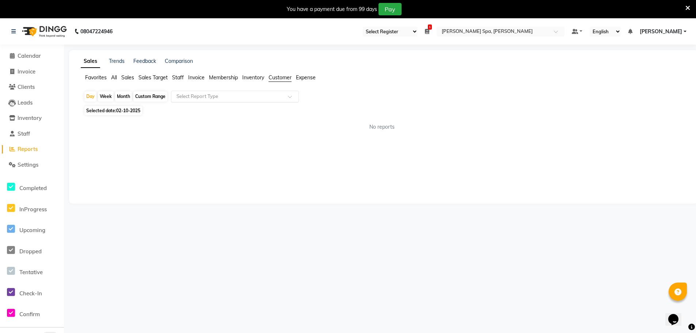
click at [235, 96] on input "text" at bounding box center [227, 96] width 105 height 7
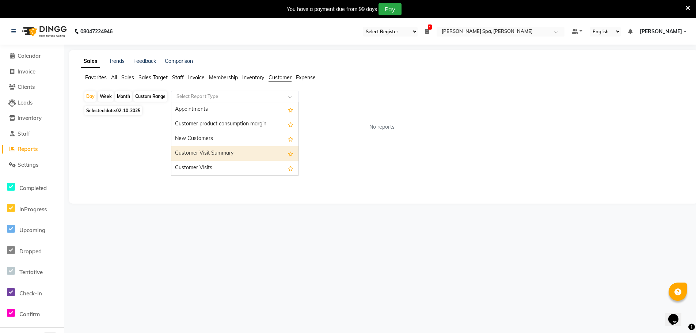
click at [214, 150] on div "Customer Visit Summary" at bounding box center [234, 153] width 127 height 15
select select "full_report"
select select "csv"
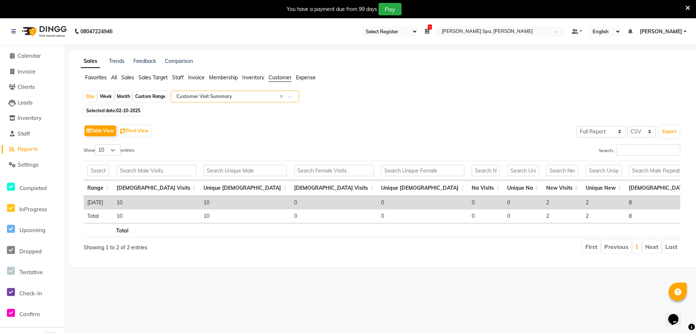
scroll to position [0, 157]
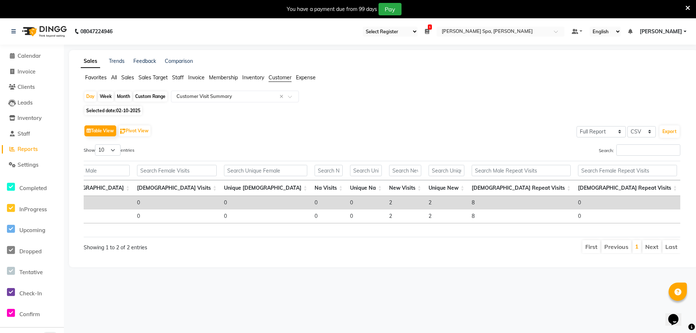
click at [178, 75] on span "Staff" at bounding box center [178, 77] width 12 height 7
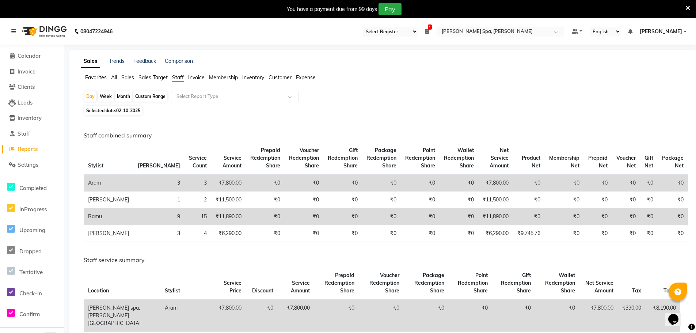
click at [108, 110] on span "Selected date: [DATE]" at bounding box center [113, 110] width 58 height 9
select select "10"
select select "2025"
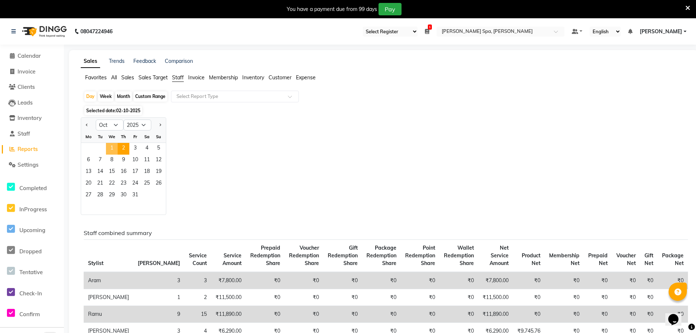
click at [111, 150] on span "1" at bounding box center [112, 149] width 12 height 12
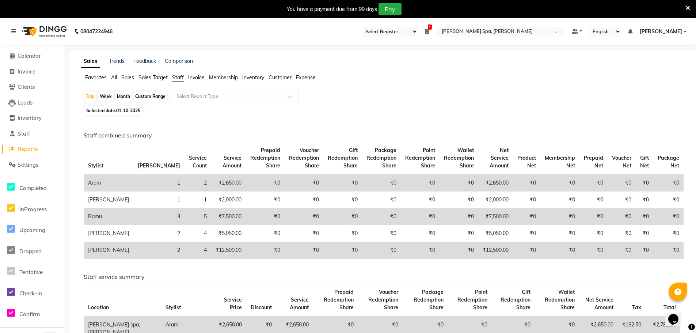
click at [133, 112] on span "01-10-2025" at bounding box center [128, 110] width 24 height 5
select select "10"
select select "2025"
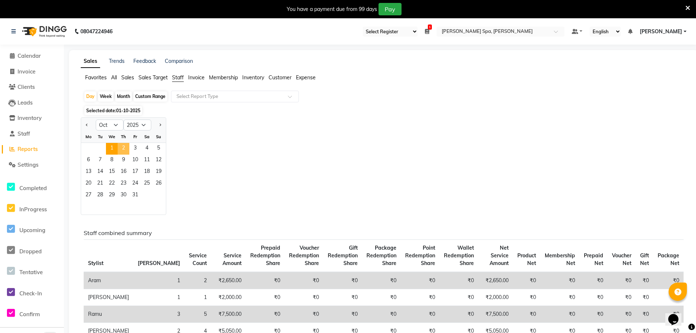
click at [118, 144] on span "2" at bounding box center [124, 149] width 12 height 12
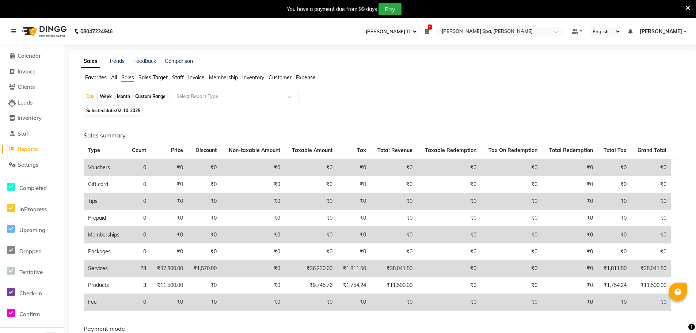
select select "100"
click at [29, 51] on li "Calendar" at bounding box center [32, 56] width 64 height 16
click at [38, 52] on link "Calendar" at bounding box center [32, 56] width 60 height 8
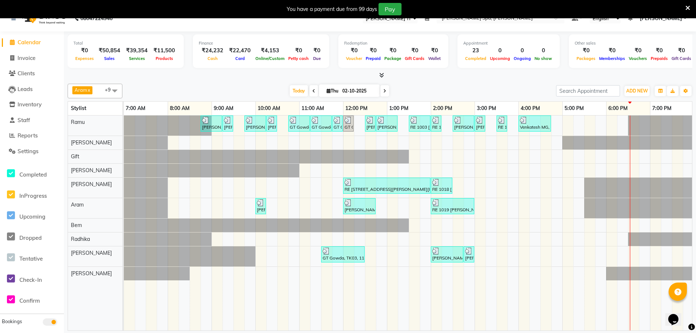
scroll to position [18, 0]
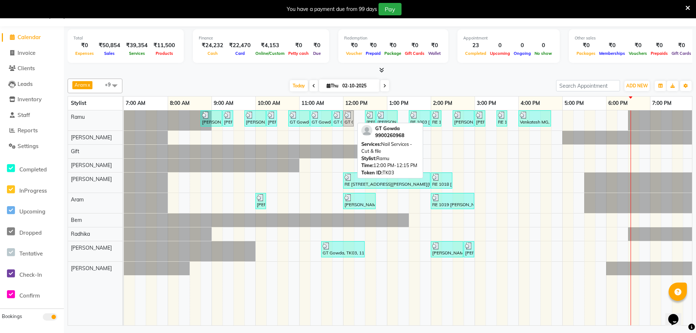
click at [351, 116] on img at bounding box center [347, 114] width 7 height 7
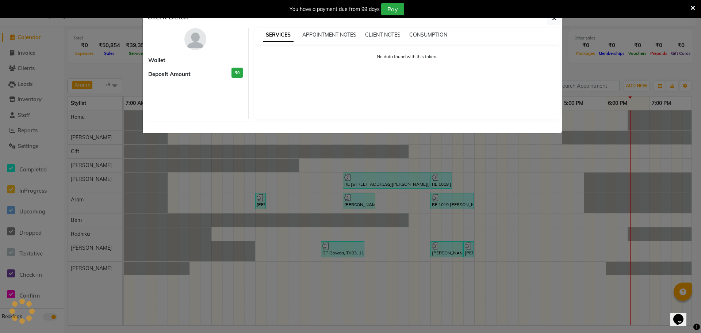
select select "3"
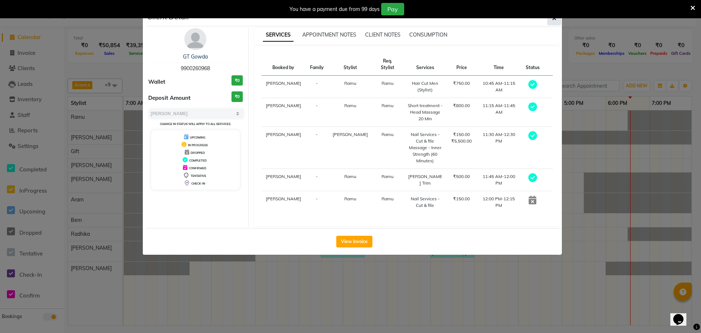
click at [554, 21] on icon "button" at bounding box center [554, 18] width 4 height 6
